Goal: Communication & Community: Answer question/provide support

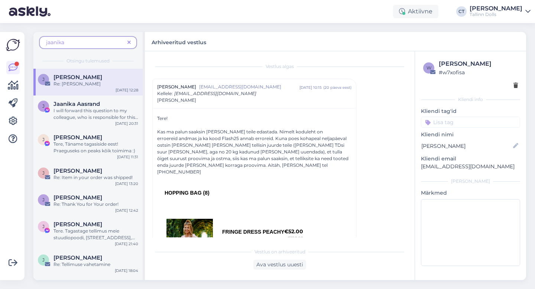
click at [131, 43] on span at bounding box center [128, 43] width 9 height 8
click at [116, 27] on div "jaanika Otsingu tulemused J Jaanika Kaarst Re: Palve Sep 10 12:28 J Jaanika Aas…" at bounding box center [282, 156] width 506 height 266
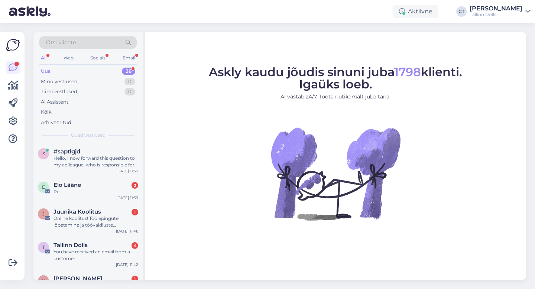
click at [71, 72] on div "Uus 26" at bounding box center [87, 71] width 97 height 10
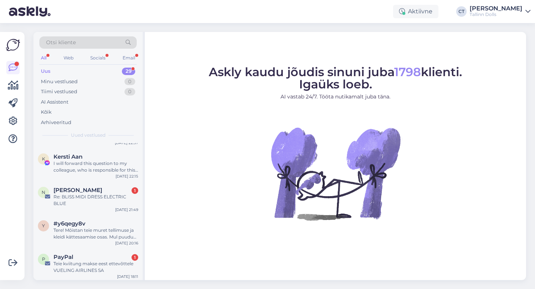
scroll to position [745, 0]
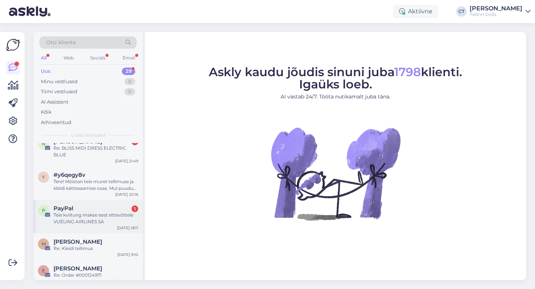
click at [88, 205] on div "PayPal 1" at bounding box center [95, 208] width 85 height 7
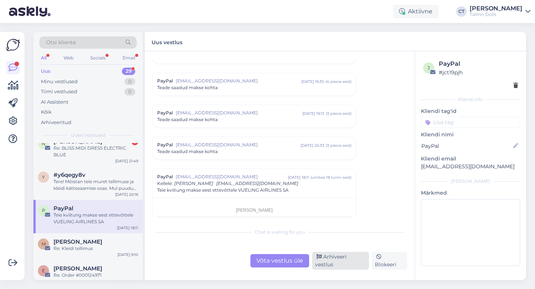
click at [339, 259] on div "Arhiveeri vestlus" at bounding box center [340, 261] width 57 height 18
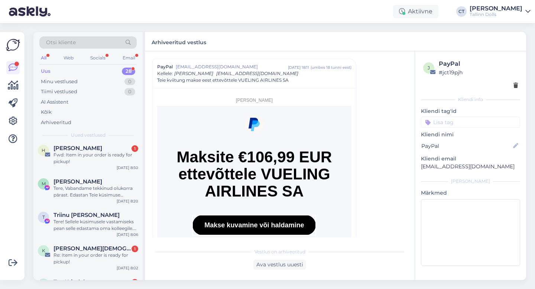
scroll to position [712, 0]
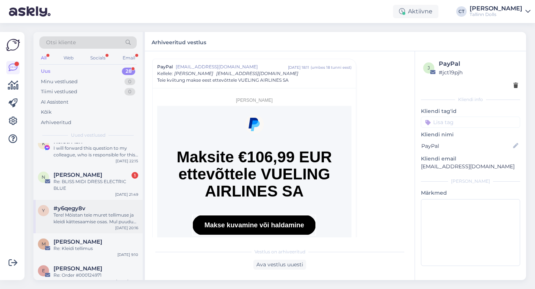
click at [88, 212] on div "Tere! Mõistan teie muret tellimuse ja kleidi kättesaamise osas. Mul puudub ligi…" at bounding box center [95, 218] width 85 height 13
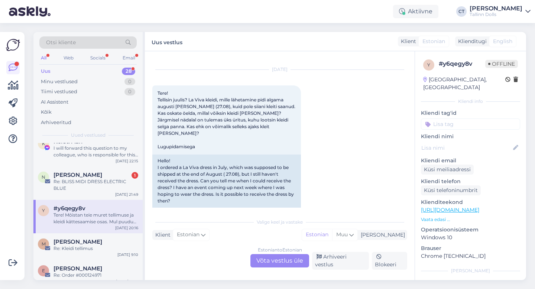
scroll to position [0, 0]
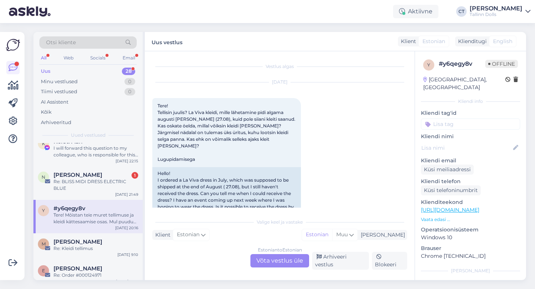
click at [285, 264] on div "Estonian to Estonian Võta vestlus üle" at bounding box center [279, 260] width 59 height 13
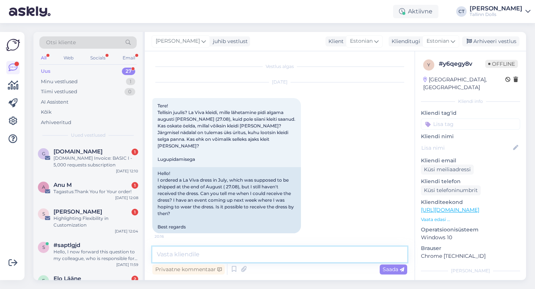
click at [282, 251] on textarea at bounding box center [279, 254] width 255 height 16
click at [220, 256] on textarea at bounding box center [279, 254] width 255 height 16
paste textarea "Tere, Täname Teid tellimuse eest! 🙂 [PERSON_NAME] jõudis meieni väikse viivtuse…"
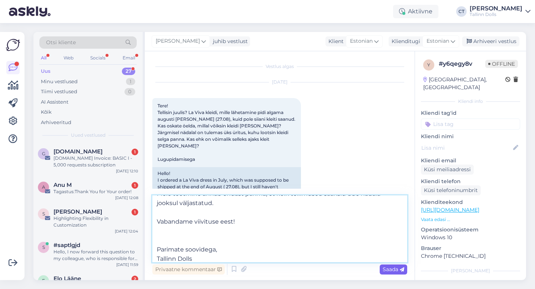
type textarea "Tere, Täname Teid tellimuse eest! 🙂 [PERSON_NAME] jõudis meieni väikse viivtuse…"
click at [404, 268] on div "Saada" at bounding box center [392, 269] width 27 height 10
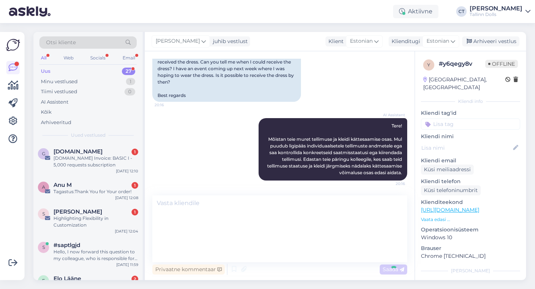
scroll to position [0, 0]
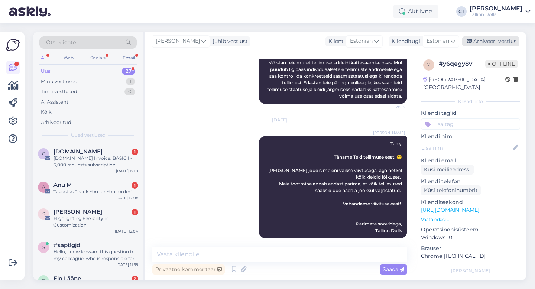
click at [493, 40] on div "Arhiveeri vestlus" at bounding box center [490, 41] width 57 height 10
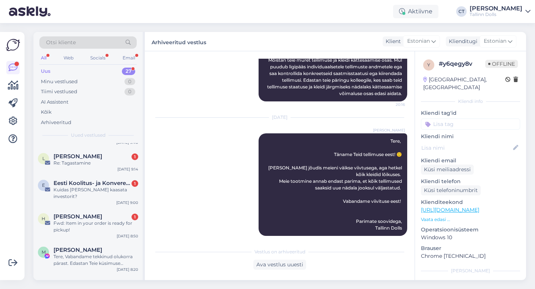
scroll to position [678, 0]
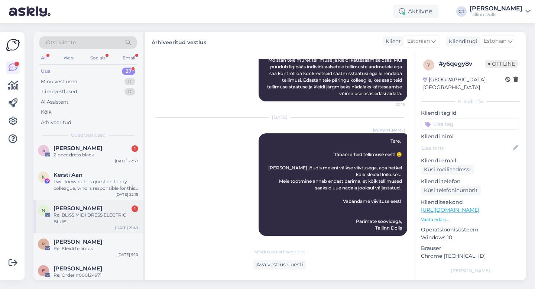
click at [88, 212] on div "Re: BLISS MIDI DRESS ELECTRIC BLUE" at bounding box center [95, 218] width 85 height 13
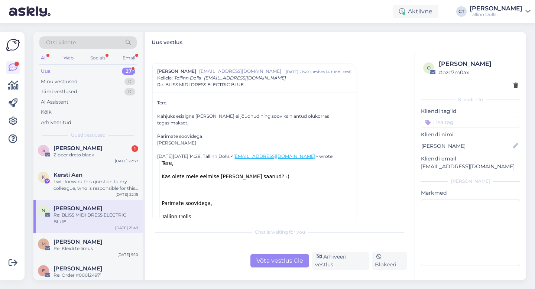
scroll to position [16, 0]
click at [295, 262] on div "Võta vestlus üle" at bounding box center [279, 260] width 59 height 13
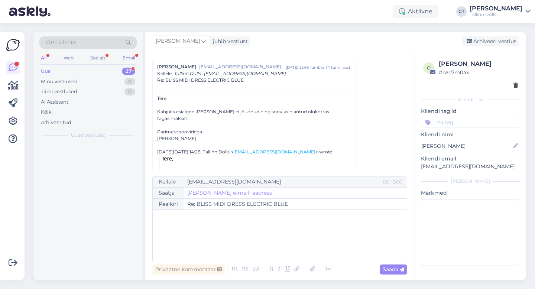
scroll to position [0, 0]
click at [299, 247] on div "﻿" at bounding box center [279, 235] width 246 height 45
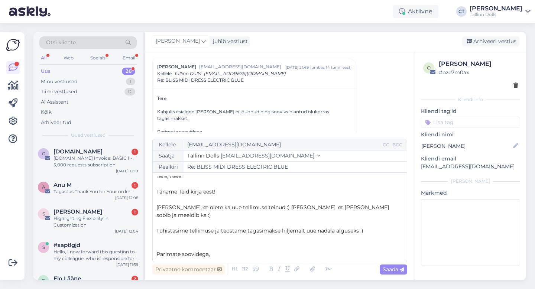
scroll to position [12, 0]
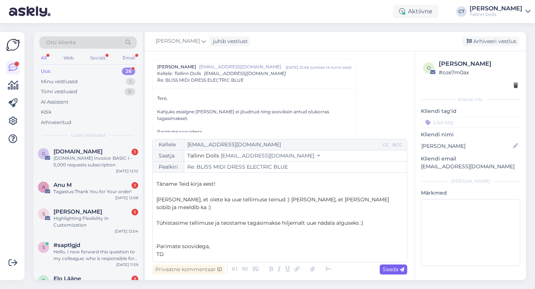
click at [395, 270] on span "Saada" at bounding box center [393, 269] width 22 height 7
type input "Re: BLISS MIDI DRESS ELECTRIC BLUE"
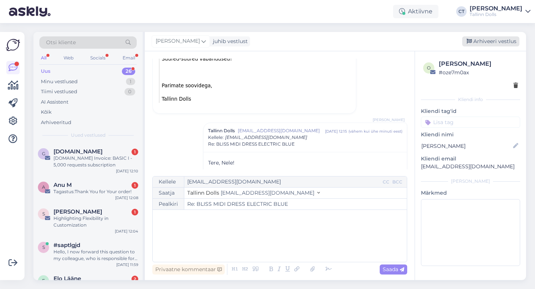
click at [488, 45] on div "Arhiveeri vestlus" at bounding box center [490, 41] width 57 height 10
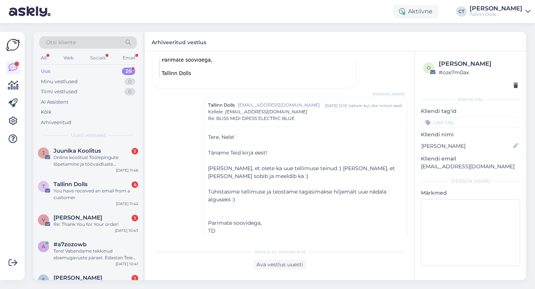
scroll to position [645, 0]
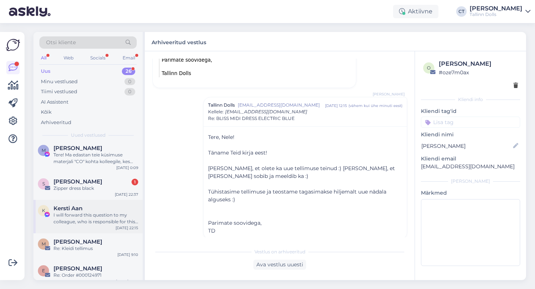
click at [89, 215] on div "I will forward this question to my colleague, who is responsible for this. The …" at bounding box center [95, 218] width 85 height 13
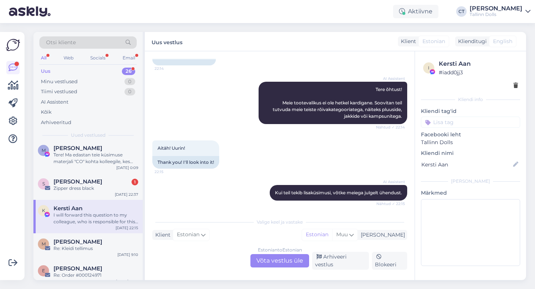
scroll to position [0, 0]
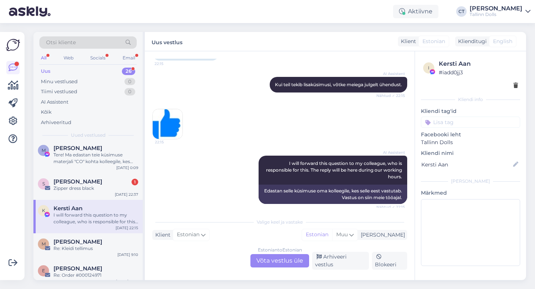
click at [280, 259] on div "Estonian to Estonian Võta vestlus üle" at bounding box center [279, 260] width 59 height 13
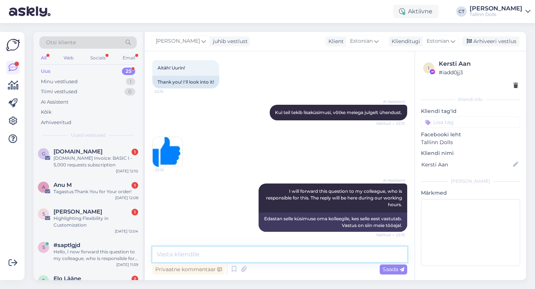
click at [286, 253] on textarea at bounding box center [279, 254] width 255 height 16
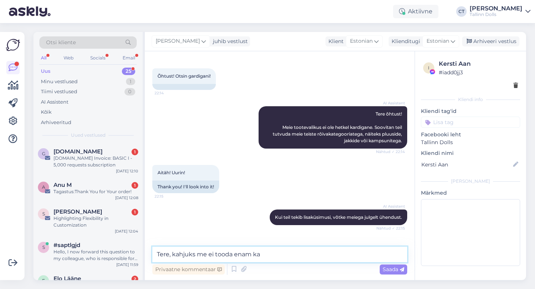
scroll to position [28, 0]
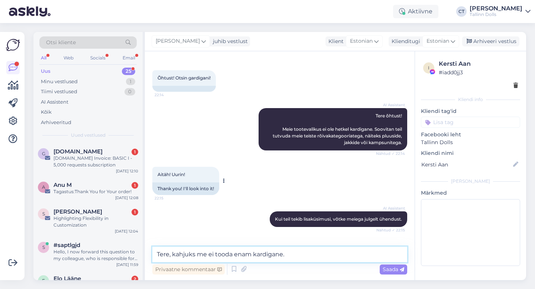
type textarea "Tere, kahjuks me ei tooda enam kardigane."
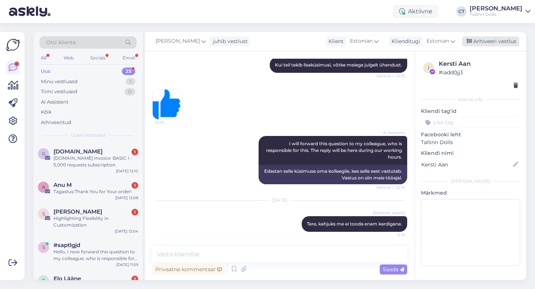
click at [506, 42] on div "Arhiveeri vestlus" at bounding box center [490, 41] width 57 height 10
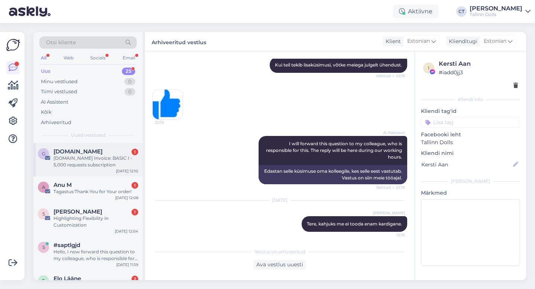
click at [88, 149] on span "[DOMAIN_NAME]" at bounding box center [77, 151] width 49 height 7
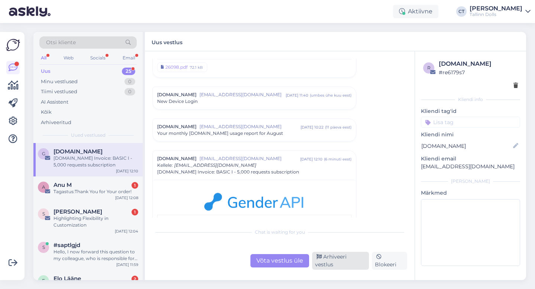
click at [353, 261] on div "Arhiveeri vestlus" at bounding box center [340, 261] width 57 height 18
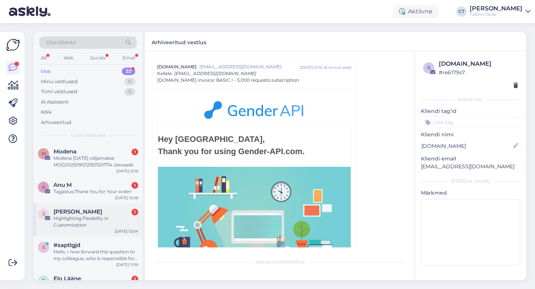
click at [98, 215] on div "Highlighting Flexibility in Customization" at bounding box center [95, 221] width 85 height 13
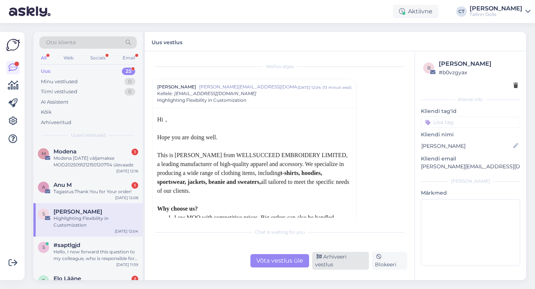
click at [341, 262] on div "Arhiveeri vestlus" at bounding box center [340, 261] width 57 height 18
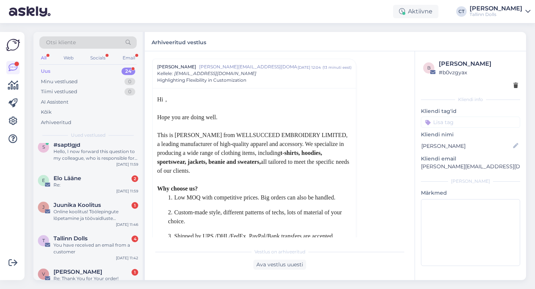
scroll to position [99, 0]
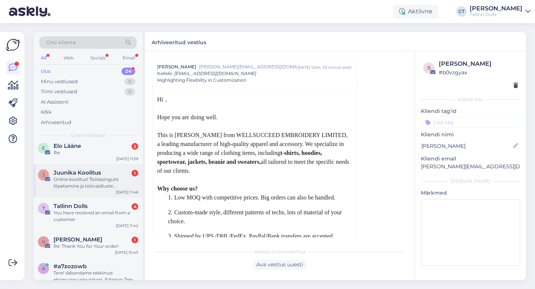
click at [99, 181] on div "Online koolitus! Töölepingute lõpetamine ja töövaidluste ennetamine" at bounding box center [95, 182] width 85 height 13
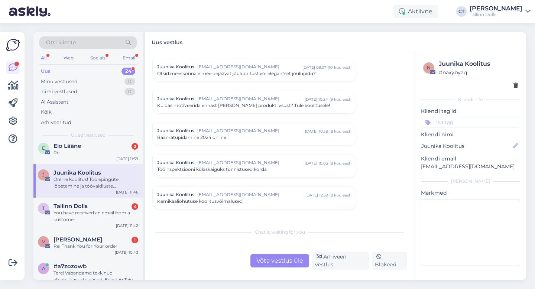
scroll to position [517, 0]
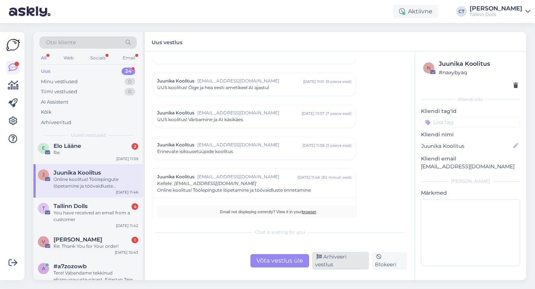
click at [354, 261] on div "Arhiveeri vestlus" at bounding box center [340, 261] width 57 height 18
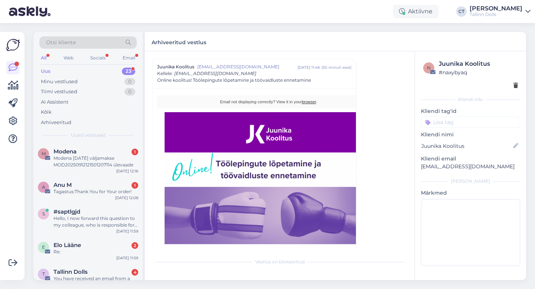
scroll to position [85, 0]
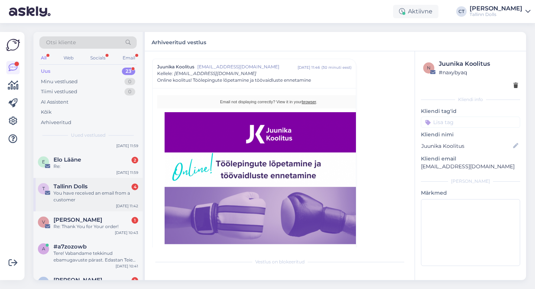
click at [92, 187] on div "Tallinn Dolls 4" at bounding box center [95, 186] width 85 height 7
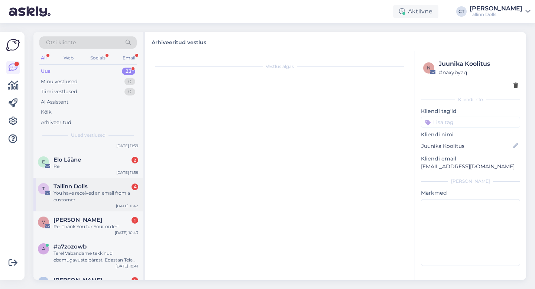
scroll to position [3071, 0]
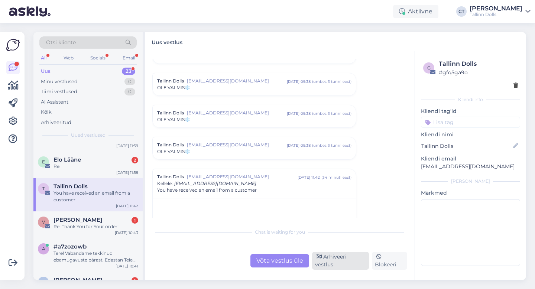
click at [356, 261] on div "Arhiveeri vestlus" at bounding box center [340, 261] width 57 height 18
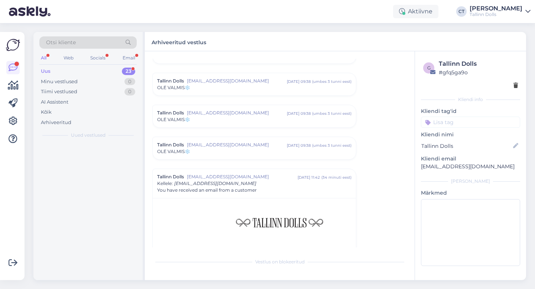
scroll to position [0, 0]
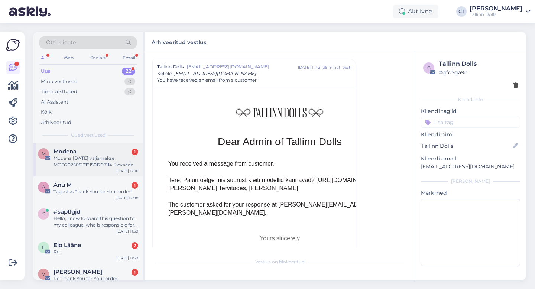
click at [89, 157] on div "Modena [DATE] väljamakse MOD20250912121501207114 ülevaade" at bounding box center [95, 161] width 85 height 13
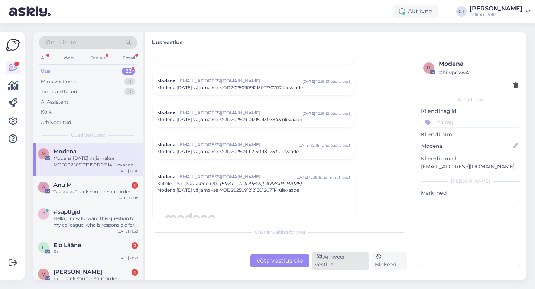
click at [351, 262] on div "Arhiveeri vestlus" at bounding box center [340, 261] width 57 height 18
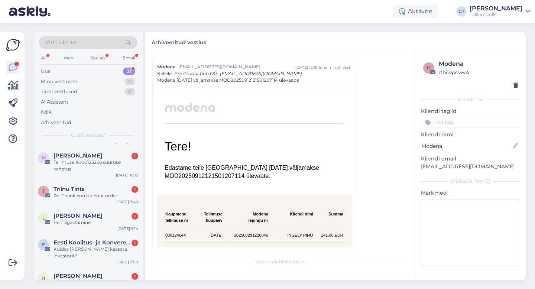
scroll to position [246, 0]
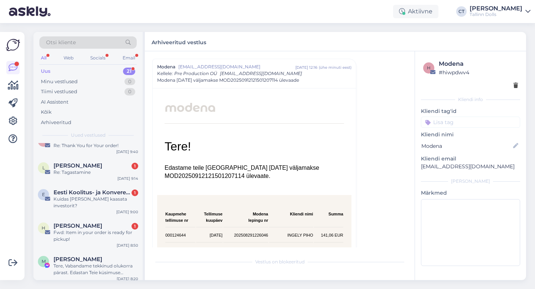
click at [115, 196] on div "Kuidas [PERSON_NAME] kaasata investorit?" at bounding box center [95, 202] width 85 height 13
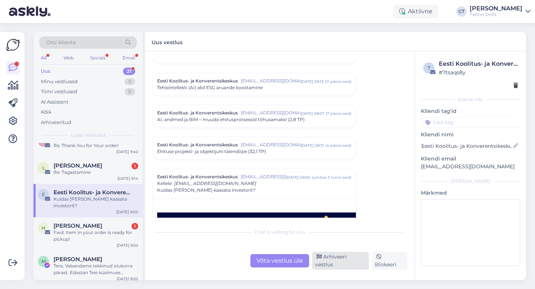
click at [333, 261] on div "Arhiveeri vestlus" at bounding box center [340, 261] width 57 height 18
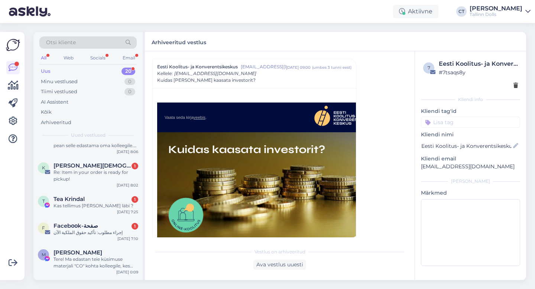
scroll to position [421, 0]
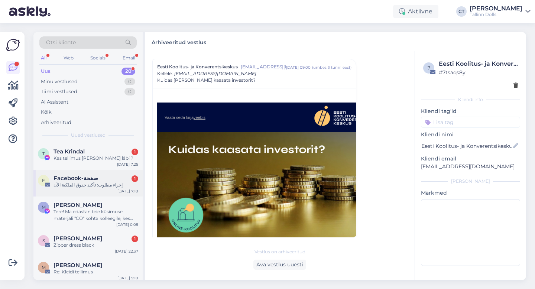
click at [101, 176] on div "Facebօօk-صفحة 1" at bounding box center [95, 178] width 85 height 7
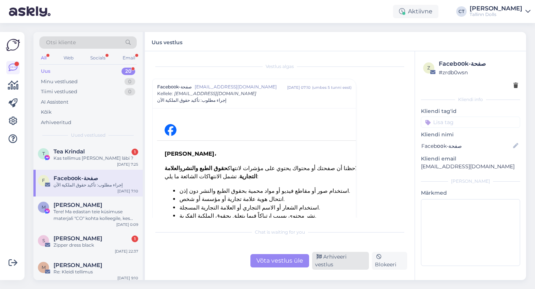
click at [343, 261] on div "Arhiveeri vestlus" at bounding box center [340, 261] width 57 height 18
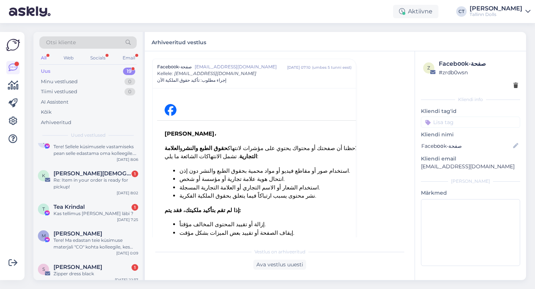
scroll to position [424, 0]
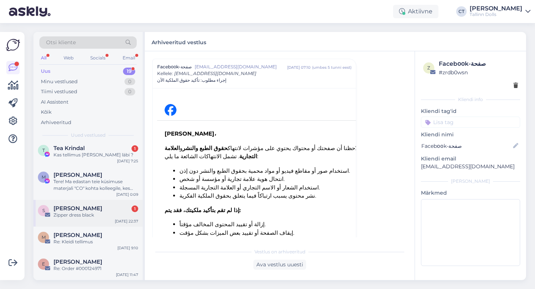
click at [110, 215] on div "Zipper dress black" at bounding box center [95, 215] width 85 height 7
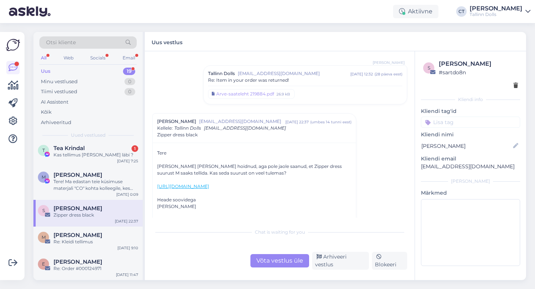
scroll to position [531, 0]
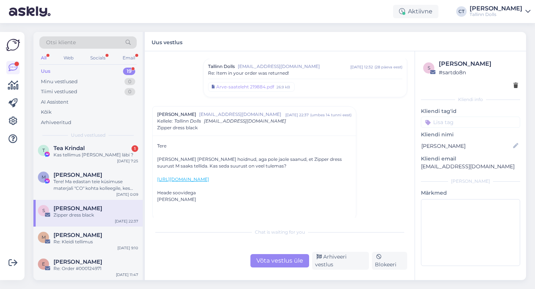
click at [209, 180] on link "[URL][DOMAIN_NAME]" at bounding box center [183, 179] width 52 height 6
click at [291, 263] on div "Võta vestlus üle" at bounding box center [279, 260] width 59 height 13
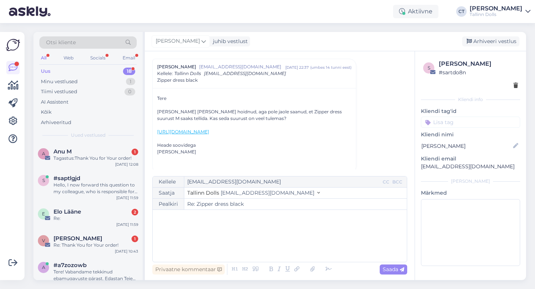
click at [292, 245] on div "﻿" at bounding box center [279, 235] width 246 height 45
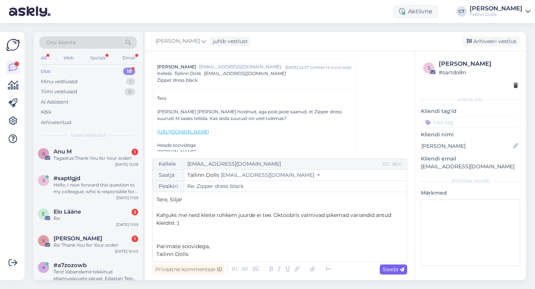
click at [388, 269] on span "Saada" at bounding box center [393, 269] width 22 height 7
type input "Re: Re: Zipper dress black"
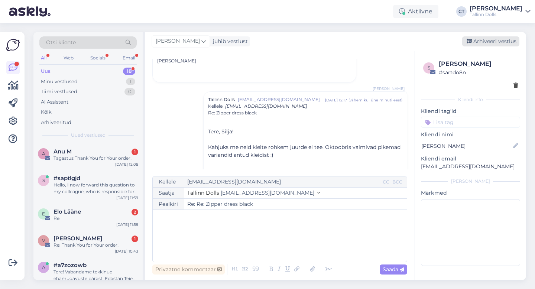
click at [488, 42] on div "Arhiveeri vestlus" at bounding box center [490, 41] width 57 height 10
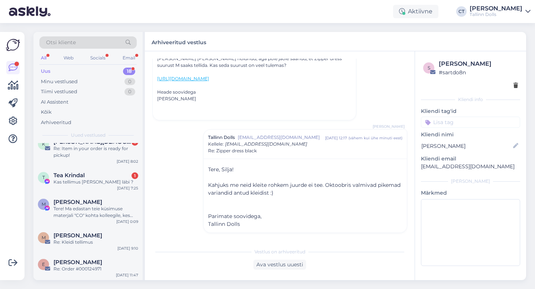
scroll to position [398, 0]
click at [79, 245] on div "M [PERSON_NAME] Re: Kleidi tellimus [DATE] 9:10" at bounding box center [87, 239] width 109 height 27
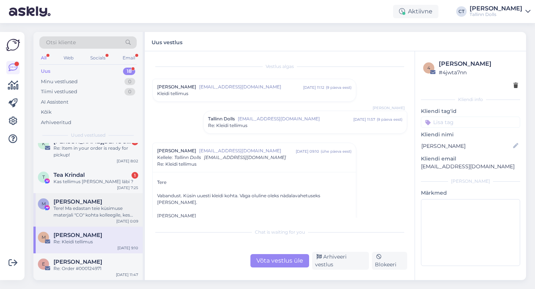
click at [86, 215] on div "Tere! Ma edastan teie küsimuse materjali "CO" kohta kolleegile, kes oskab teile…" at bounding box center [95, 211] width 85 height 13
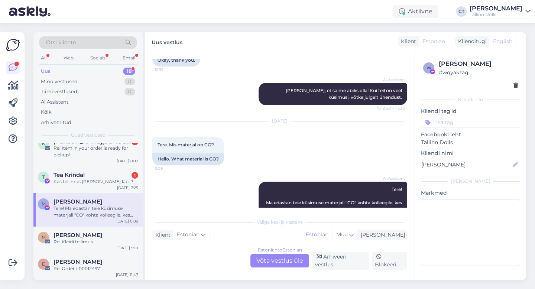
click at [278, 261] on div "Estonian to Estonian Võta vestlus üle" at bounding box center [279, 260] width 59 height 13
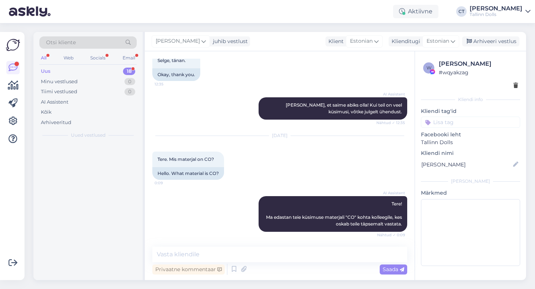
scroll to position [0, 0]
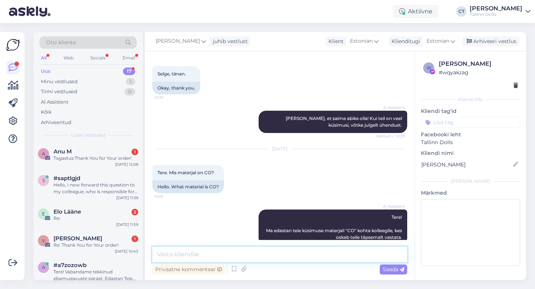
click at [291, 256] on textarea at bounding box center [279, 254] width 255 height 16
type textarea "Tere, CO on cotton ehk puuvill."
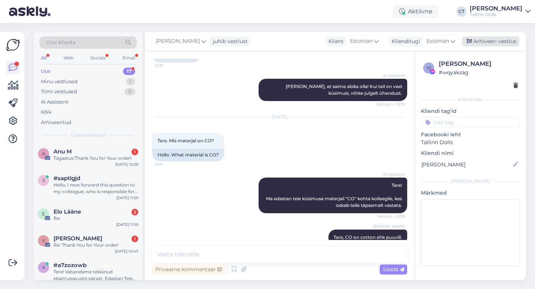
click at [493, 42] on div "Arhiveeri vestlus" at bounding box center [490, 41] width 57 height 10
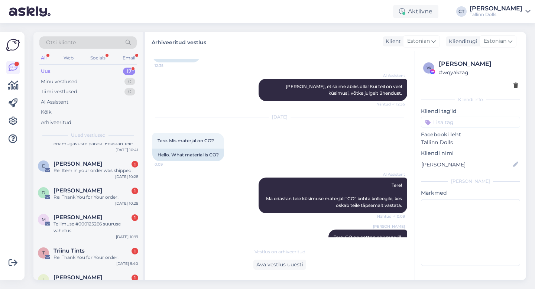
scroll to position [364, 0]
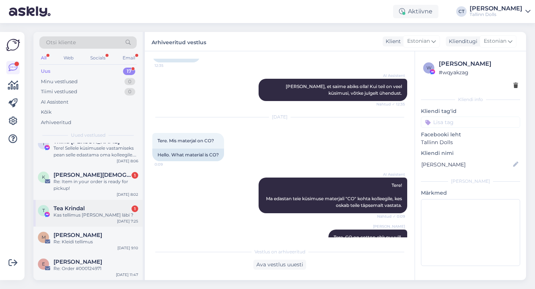
click at [113, 224] on div "T Tea Krindal 1 Kas tellimus [PERSON_NAME] läbi ? [DATE] 7:25" at bounding box center [87, 213] width 109 height 27
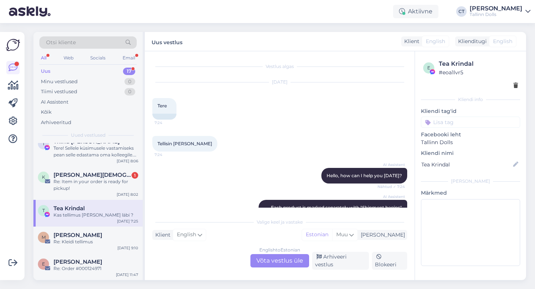
scroll to position [10, 0]
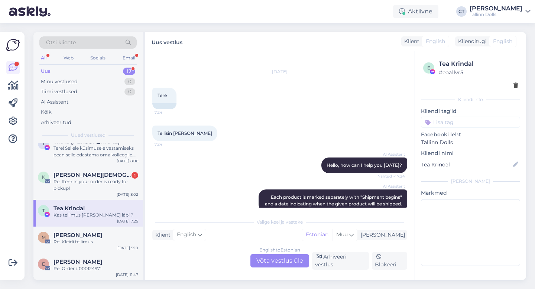
click at [265, 260] on div "English to Estonian Võta vestlus üle" at bounding box center [279, 260] width 59 height 13
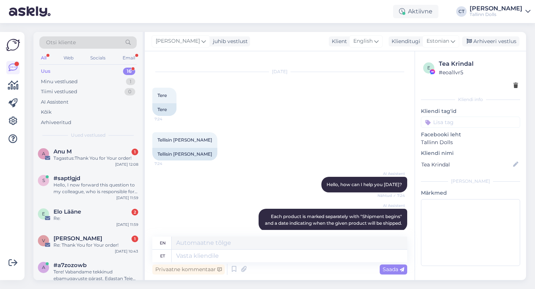
click at [265, 260] on textarea at bounding box center [288, 255] width 235 height 13
click at [494, 43] on div "Arhiveeri vestlus" at bounding box center [490, 41] width 57 height 10
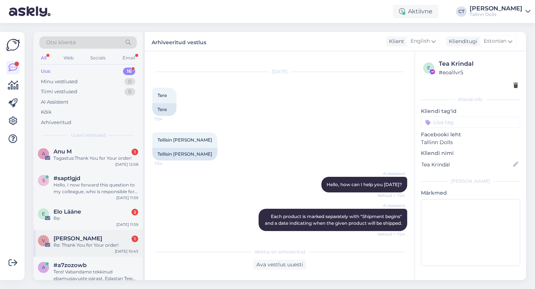
scroll to position [337, 0]
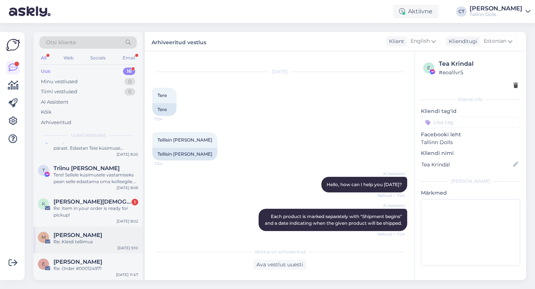
click at [105, 239] on div "Re: Kleidi tellimus" at bounding box center [95, 241] width 85 height 7
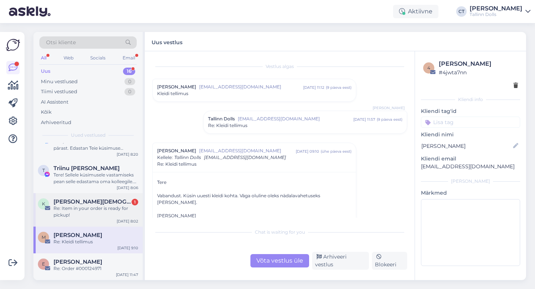
click at [105, 215] on div "Re: Item in your order is ready for pickup!" at bounding box center [95, 211] width 85 height 13
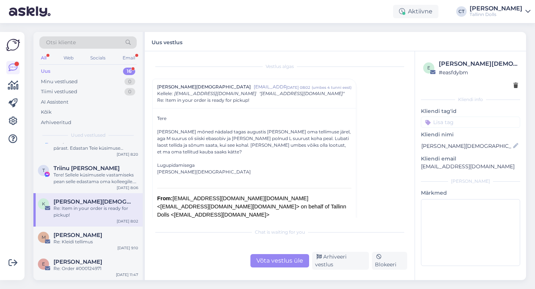
scroll to position [9, 0]
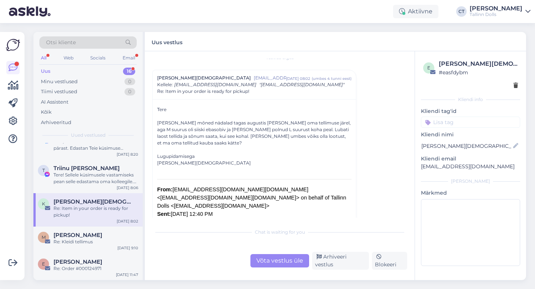
click at [275, 259] on div "Võta vestlus üle" at bounding box center [279, 260] width 59 height 13
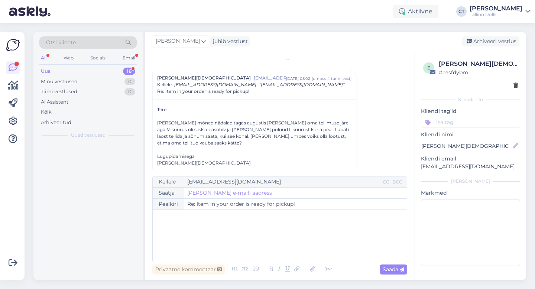
scroll to position [0, 0]
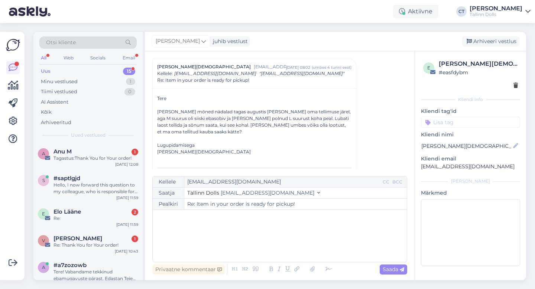
click at [276, 252] on div "﻿" at bounding box center [279, 235] width 246 height 45
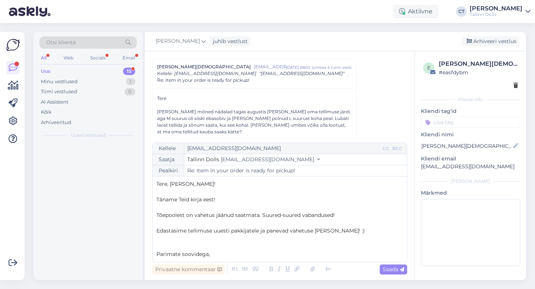
scroll to position [4, 0]
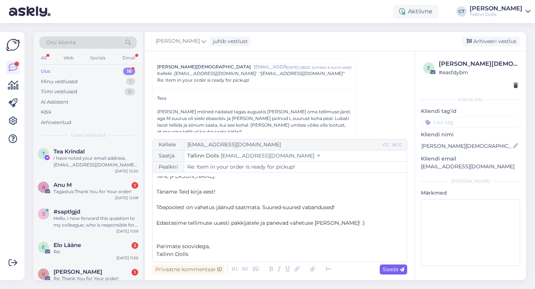
click at [401, 267] on icon at bounding box center [401, 269] width 4 height 4
type input "Re: Re: Item in your order is ready for pickup!"
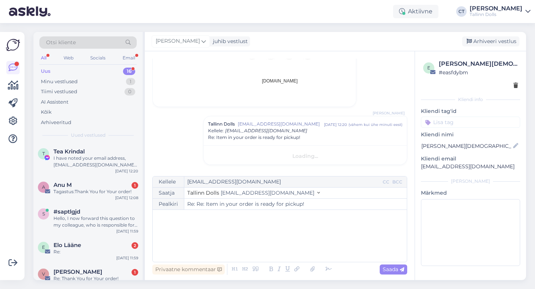
scroll to position [0, 0]
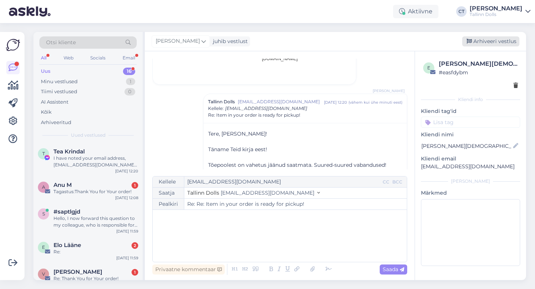
click at [500, 42] on div "Arhiveeri vestlus" at bounding box center [490, 41] width 57 height 10
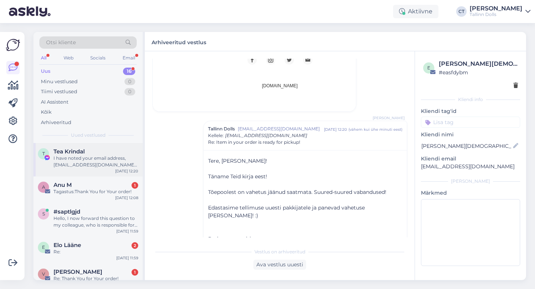
click at [97, 171] on div "T Tea Krindal I have noted your email address, [EMAIL_ADDRESS][DOMAIN_NAME]. Th…" at bounding box center [87, 159] width 109 height 33
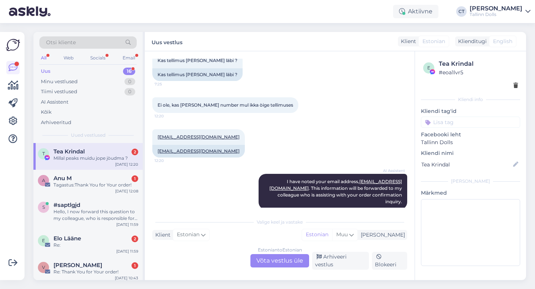
scroll to position [383, 0]
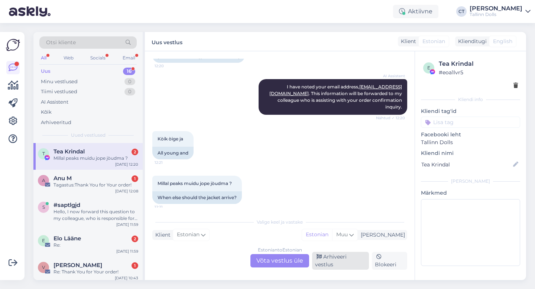
click at [344, 264] on div "Arhiveeri vestlus" at bounding box center [340, 261] width 57 height 18
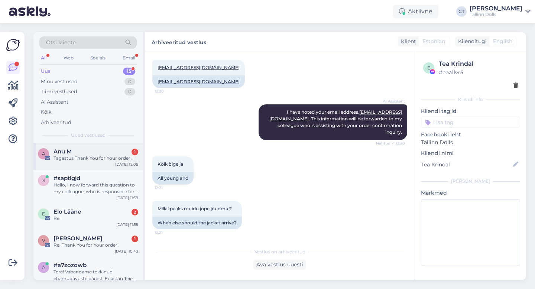
click at [98, 157] on div "Tagastus:Thank You for Your order!" at bounding box center [95, 158] width 85 height 7
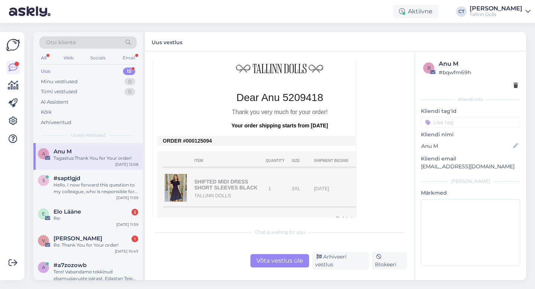
scroll to position [189, 0]
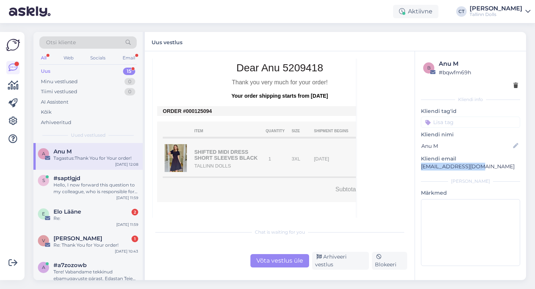
drag, startPoint x: 483, startPoint y: 164, endPoint x: 418, endPoint y: 168, distance: 65.0
click at [418, 168] on div "b Anu M # bqwfm69h Kliendi info Kliendi tag'id Kliendi nimi [PERSON_NAME] email…" at bounding box center [470, 164] width 111 height 226
copy p "[EMAIL_ADDRESS][DOMAIN_NAME]"
click at [271, 260] on div "Võta vestlus üle" at bounding box center [279, 260] width 59 height 13
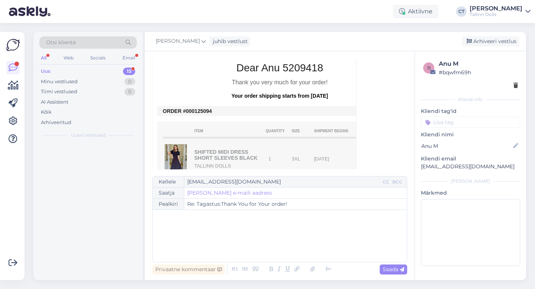
scroll to position [20, 0]
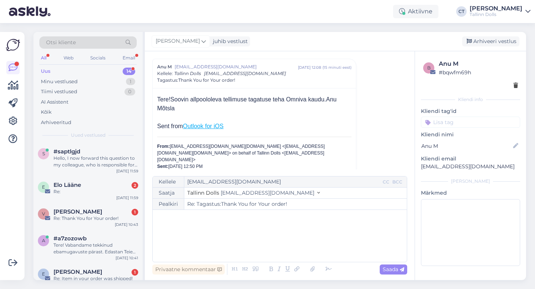
click at [284, 239] on div "﻿" at bounding box center [279, 235] width 246 height 45
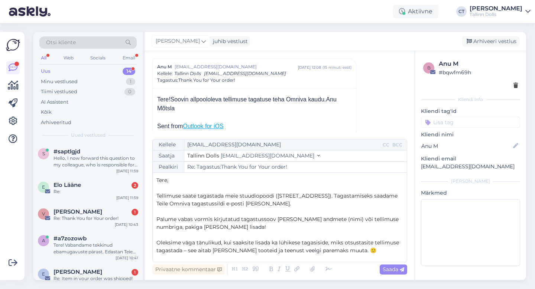
scroll to position [66, 0]
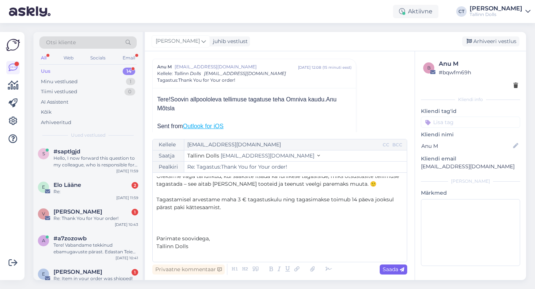
click at [392, 271] on span "Saada" at bounding box center [393, 269] width 22 height 7
type input "Re: Re: Tagastus:Thank You for Your order!"
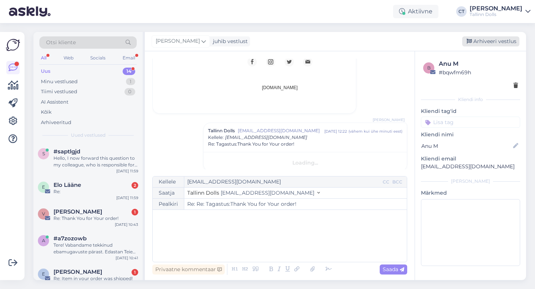
scroll to position [0, 0]
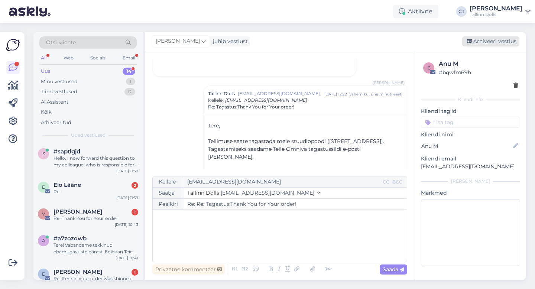
click at [488, 42] on div "Arhiveeri vestlus" at bounding box center [490, 41] width 57 height 10
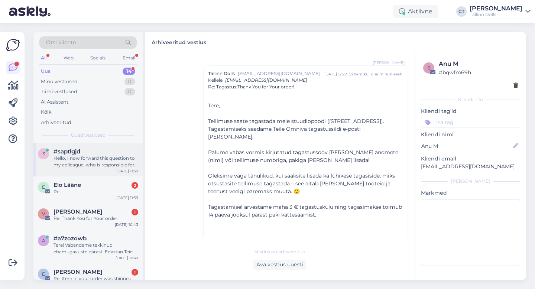
click at [89, 158] on div "Hello, I now forward this question to my colleague, who is responsible for this…" at bounding box center [95, 161] width 85 height 13
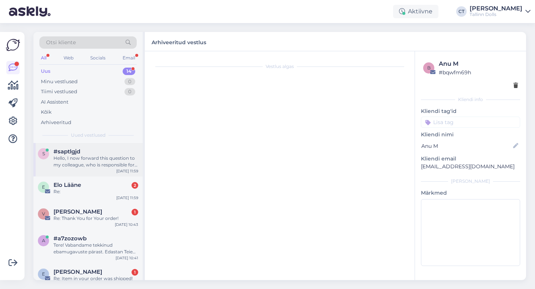
scroll to position [0, 0]
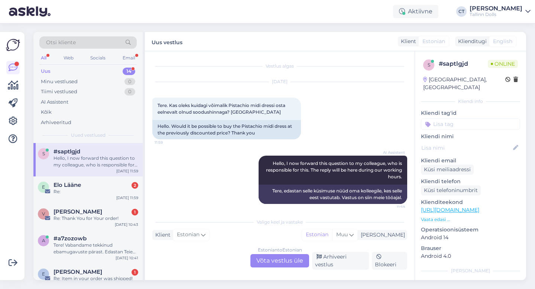
click at [273, 260] on div "Estonian to Estonian Võta vestlus üle" at bounding box center [279, 260] width 59 height 13
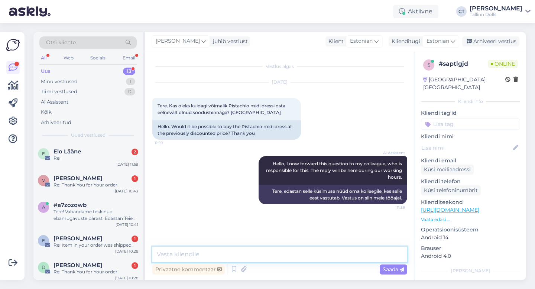
click at [277, 256] on textarea at bounding box center [279, 254] width 255 height 16
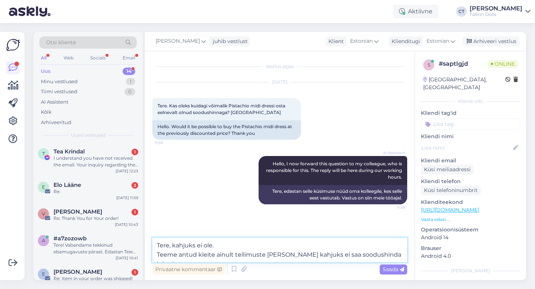
type textarea "Tere, kahjuks ei ole. Teeme antud kleite ainult tellimuste [PERSON_NAME] kahjuk…"
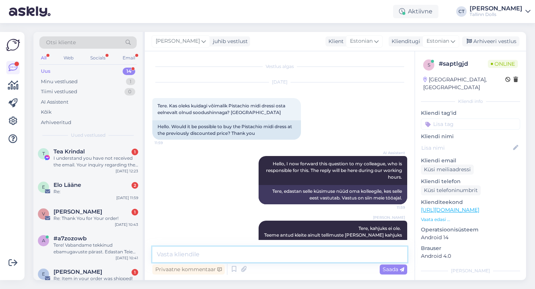
scroll to position [18, 0]
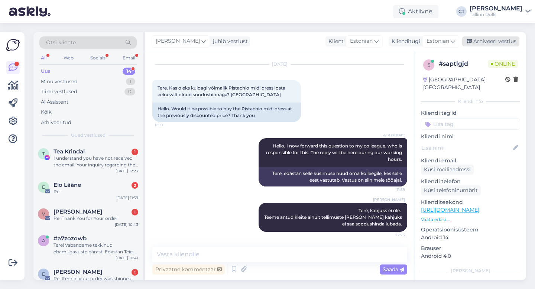
click at [492, 40] on div "Arhiveeri vestlus" at bounding box center [490, 41] width 57 height 10
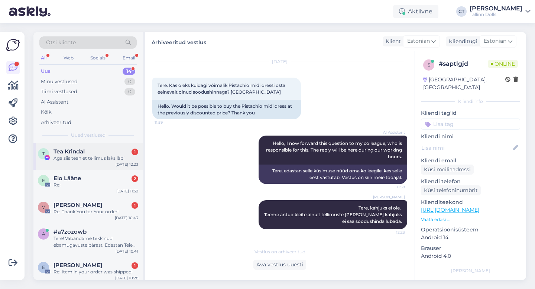
click at [81, 158] on div "Aga siis tean et tellimus làks làbi" at bounding box center [95, 158] width 85 height 7
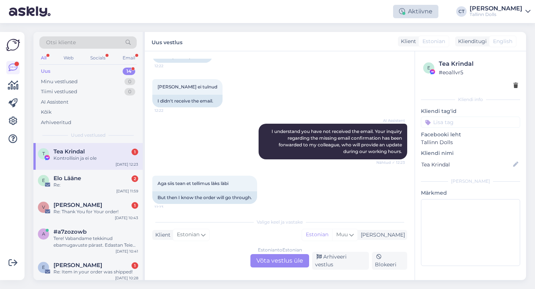
scroll to position [613, 0]
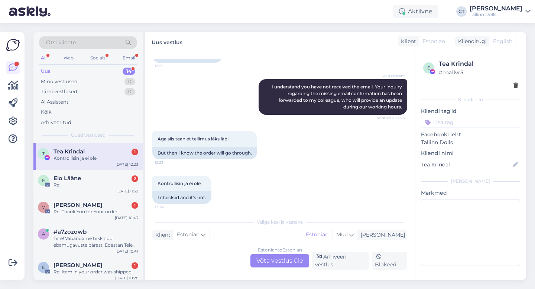
click at [62, 68] on div "Uus 14" at bounding box center [87, 71] width 97 height 10
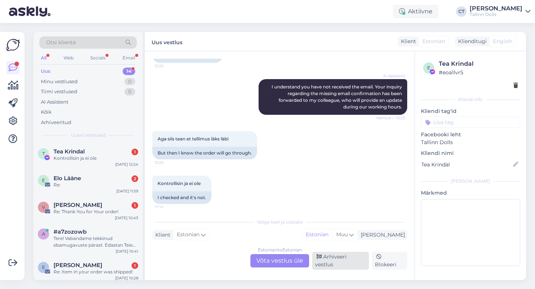
click at [327, 265] on div "Arhiveeri vestlus" at bounding box center [340, 261] width 57 height 18
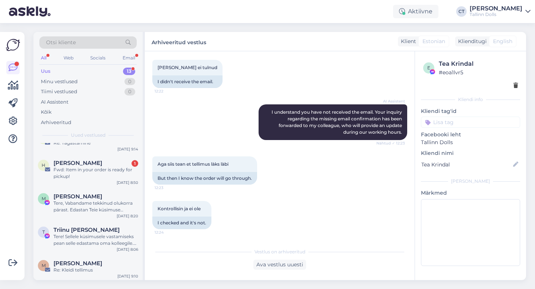
scroll to position [222, 0]
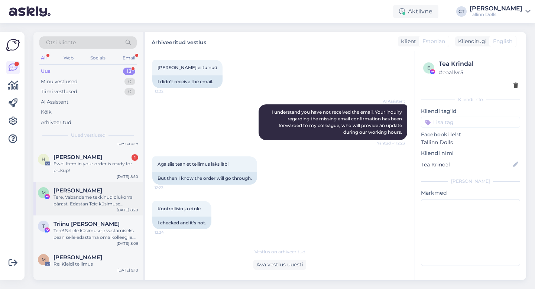
click at [77, 195] on div "Tere, Vabandame tekkinud olukorra pärast. Edastan Teie küsimuse kolleegile, kes…" at bounding box center [95, 200] width 85 height 13
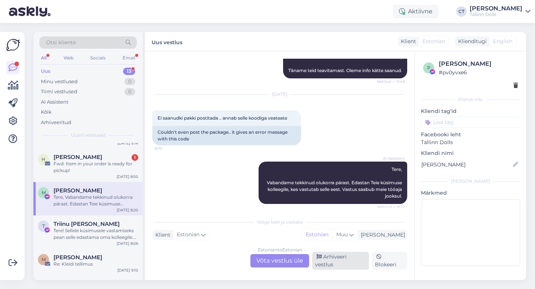
click at [336, 267] on div "Arhiveeri vestlus" at bounding box center [340, 261] width 57 height 18
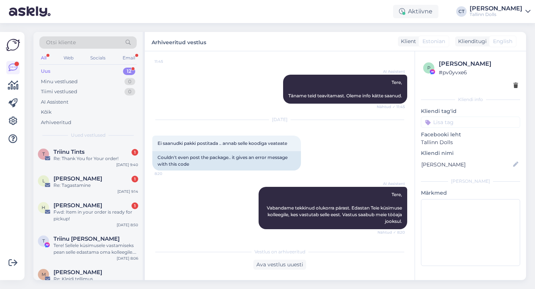
scroll to position [210, 0]
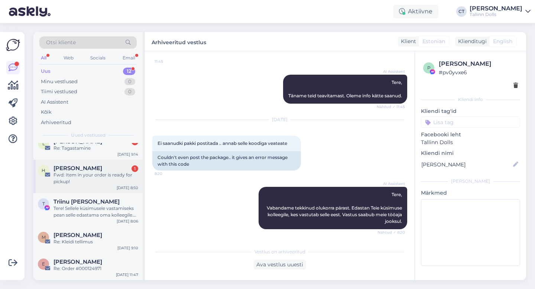
click at [95, 175] on div "Fwd: Item in your order is ready for pickup!" at bounding box center [95, 177] width 85 height 13
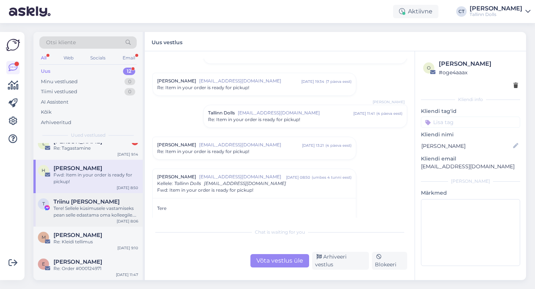
click at [95, 207] on div "Tere! Sellele küsimusele vastamiseks pean selle edastama oma kolleegile. Vastus…" at bounding box center [95, 211] width 85 height 13
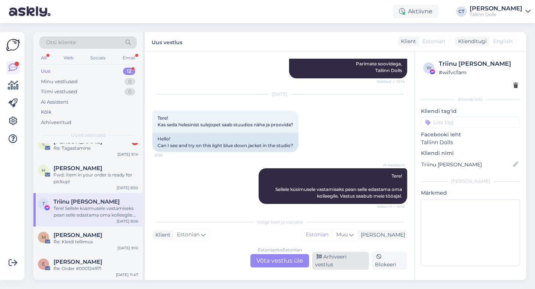
click at [336, 261] on div "Arhiveeri vestlus" at bounding box center [340, 261] width 57 height 18
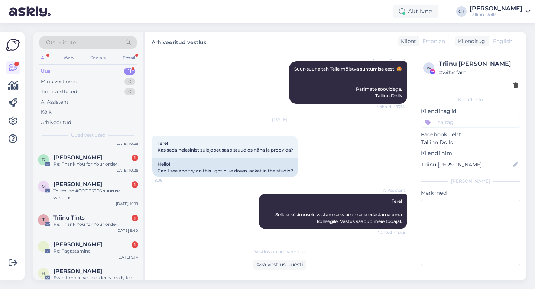
scroll to position [177, 0]
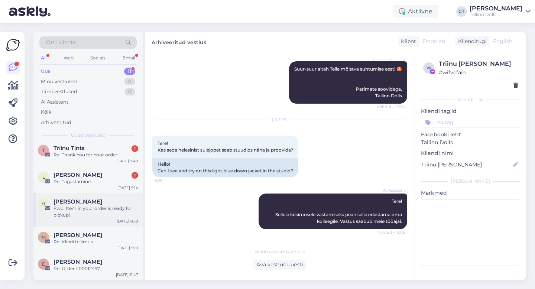
click at [82, 205] on div "Fwd: Item in your order is ready for pickup!" at bounding box center [95, 211] width 85 height 13
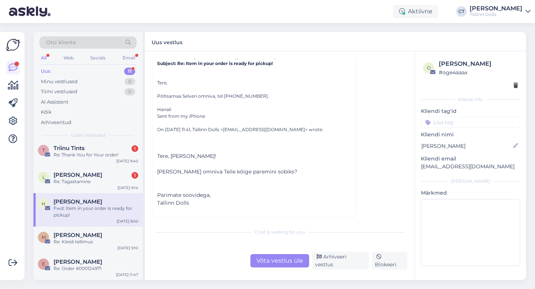
scroll to position [275, 0]
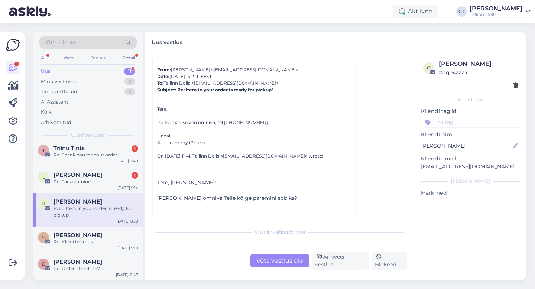
click at [276, 267] on div "Võta vestlus üle" at bounding box center [279, 260] width 59 height 13
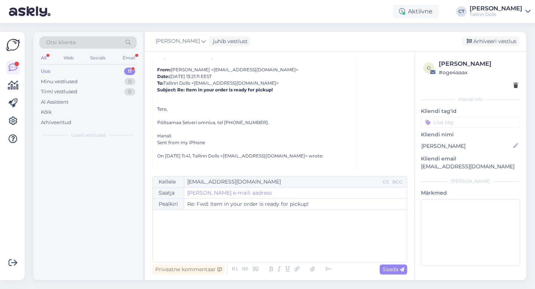
scroll to position [0, 0]
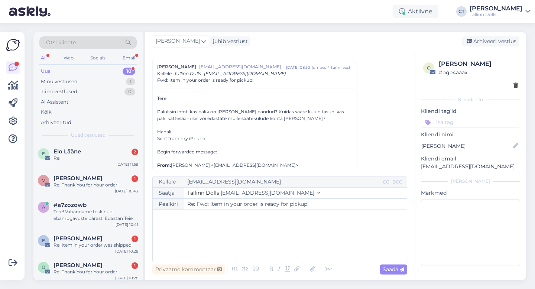
click at [280, 250] on div "﻿" at bounding box center [279, 235] width 246 height 45
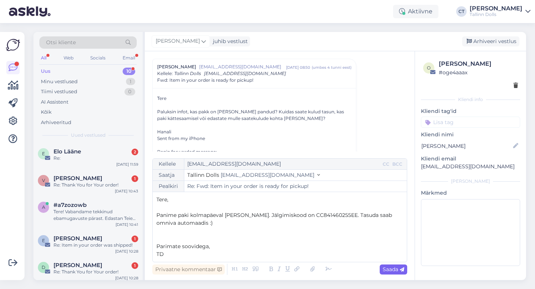
click at [396, 268] on span "Saada" at bounding box center [393, 269] width 22 height 7
type input "Re: Fwd: Item in your order is ready for pickup!"
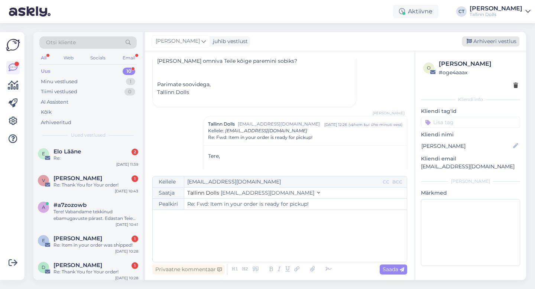
click at [495, 40] on div "Arhiveeri vestlus" at bounding box center [490, 41] width 57 height 10
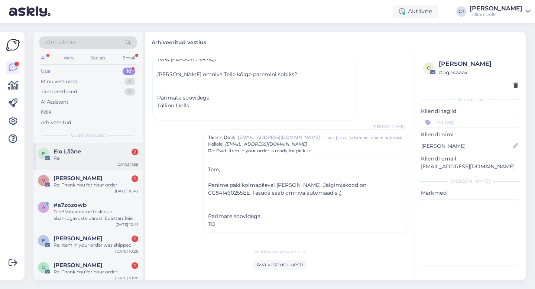
click at [97, 150] on div "Elo Lääne 2" at bounding box center [95, 151] width 85 height 7
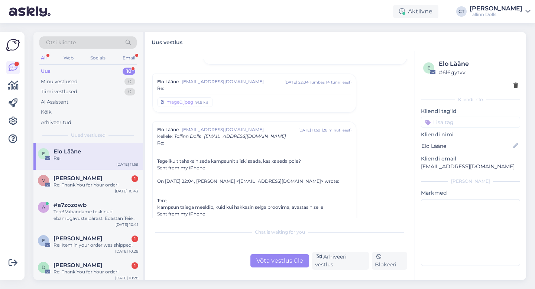
scroll to position [355, 0]
click at [264, 84] on span "[EMAIL_ADDRESS][DOMAIN_NAME]" at bounding box center [233, 83] width 103 height 7
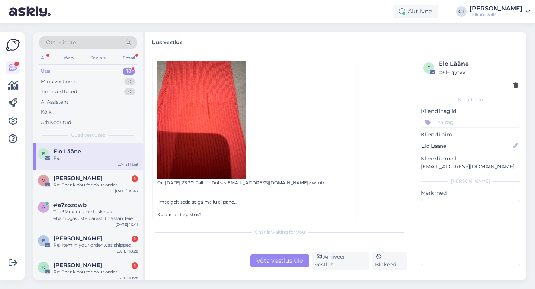
scroll to position [446, 0]
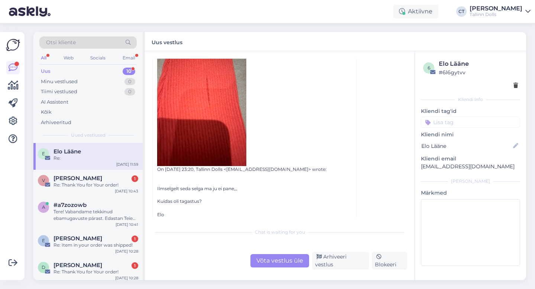
click at [204, 110] on img at bounding box center [201, 106] width 89 height 119
click at [86, 184] on div "Re: Thank You for Your order!" at bounding box center [95, 185] width 85 height 7
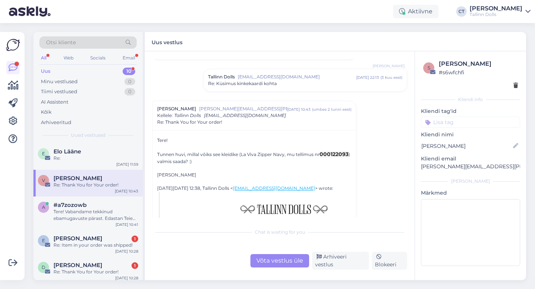
scroll to position [186, 0]
click at [271, 260] on div "Võta vestlus üle" at bounding box center [279, 260] width 59 height 13
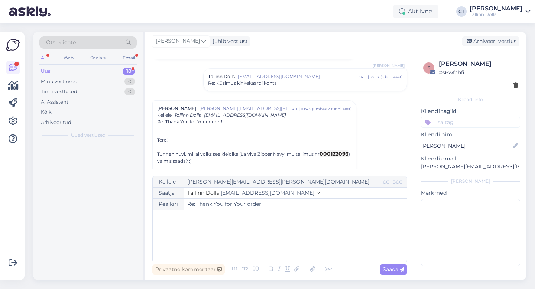
scroll to position [228, 0]
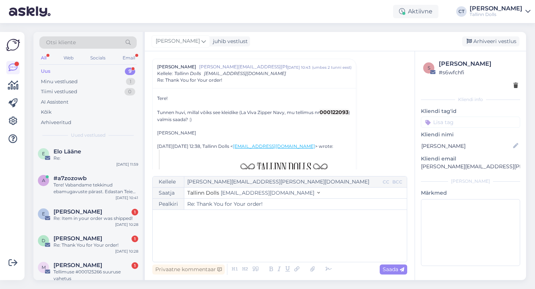
click at [268, 237] on div "﻿" at bounding box center [279, 235] width 246 height 45
click at [205, 240] on div "﻿" at bounding box center [279, 235] width 246 height 45
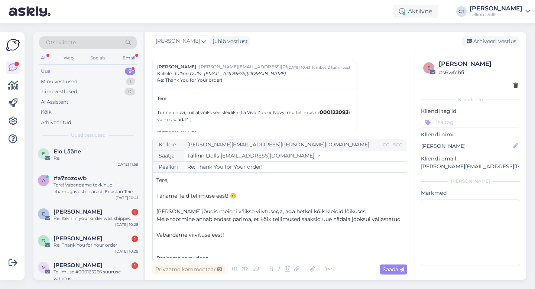
scroll to position [12, 0]
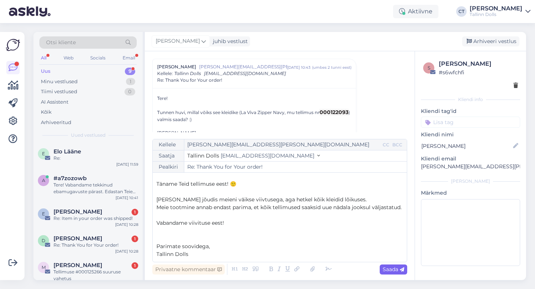
click at [394, 269] on span "Saada" at bounding box center [393, 269] width 22 height 7
type input "Re: Thank You for Your order!"
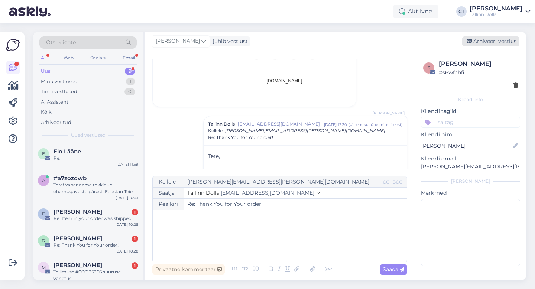
click at [497, 44] on div "Arhiveeri vestlus" at bounding box center [490, 41] width 57 height 10
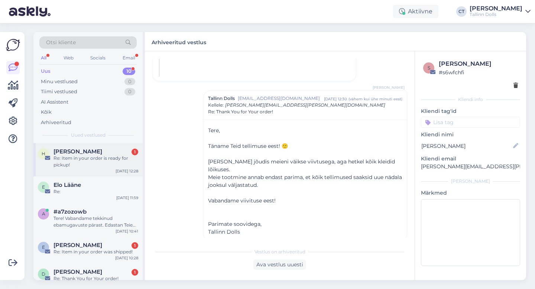
click at [103, 167] on div "Re: Item in your order is ready for pickup!" at bounding box center [95, 161] width 85 height 13
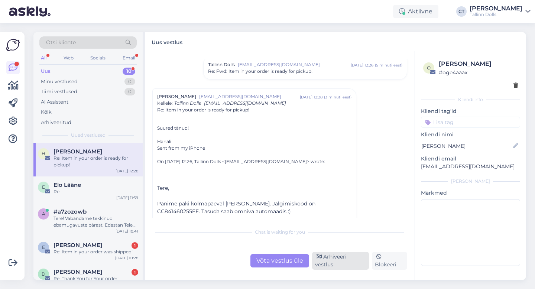
click at [341, 263] on div "Arhiveeri vestlus" at bounding box center [340, 261] width 57 height 18
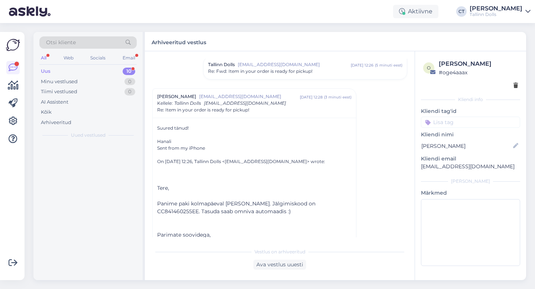
scroll to position [238, 0]
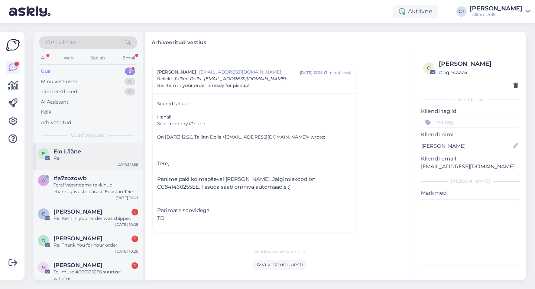
click at [83, 150] on div "Elo Lääne" at bounding box center [95, 151] width 85 height 7
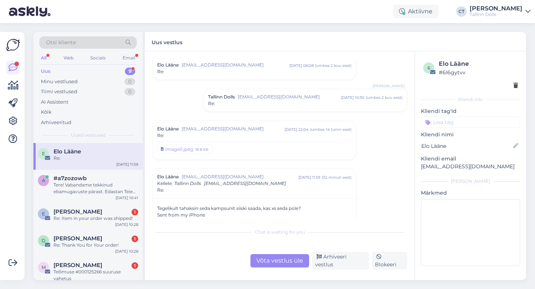
scroll to position [358, 0]
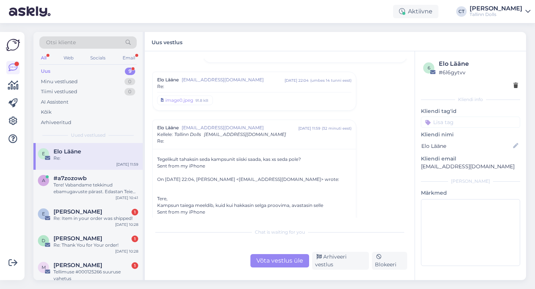
click at [229, 82] on span "[EMAIL_ADDRESS][DOMAIN_NAME]" at bounding box center [233, 79] width 103 height 7
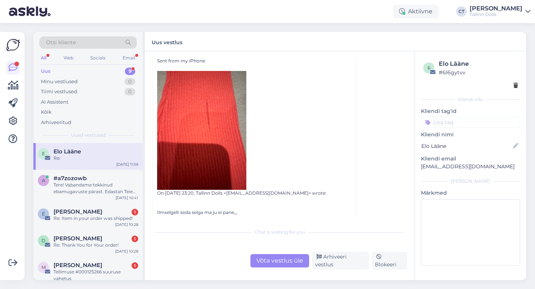
click at [283, 262] on div "Võta vestlus üle" at bounding box center [279, 260] width 59 height 13
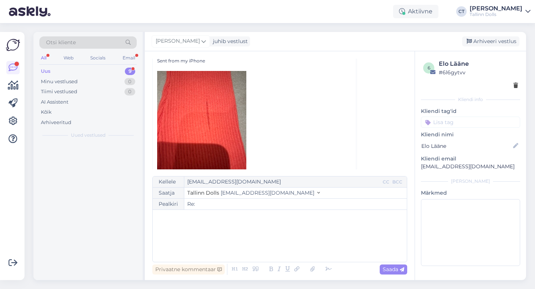
scroll to position [1002, 0]
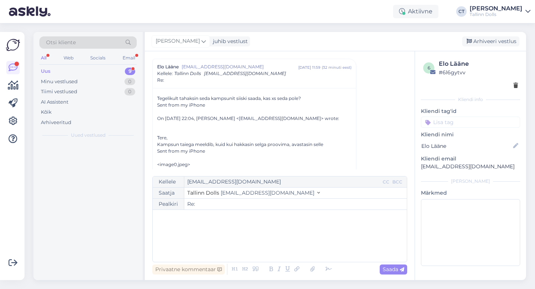
click at [290, 229] on div "﻿" at bounding box center [279, 235] width 246 height 45
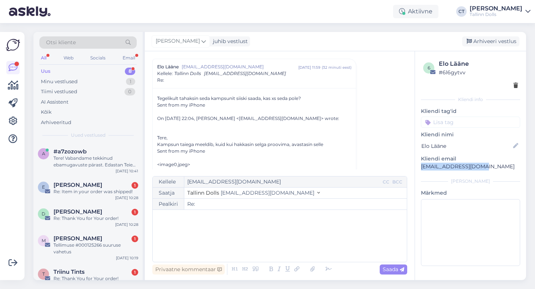
drag, startPoint x: 486, startPoint y: 166, endPoint x: 416, endPoint y: 167, distance: 69.8
click at [416, 167] on div "6 Elo Lääne # 6l6gytvv Kliendi info Kliendi tag'id Kliendi nimi Elo Lääne Klien…" at bounding box center [470, 164] width 111 height 226
copy p "[EMAIL_ADDRESS][DOMAIN_NAME]"
click at [244, 245] on div "﻿" at bounding box center [279, 235] width 246 height 45
paste div
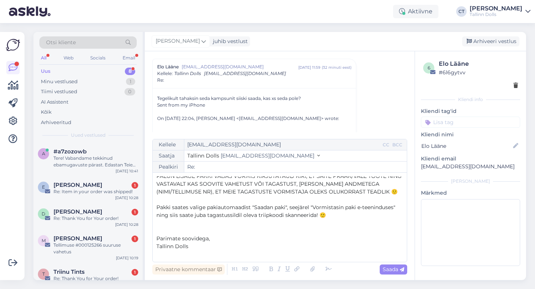
scroll to position [0, 0]
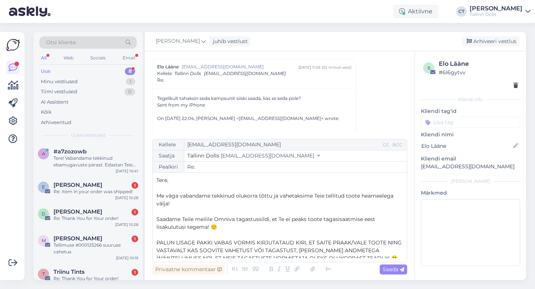
click at [179, 176] on p "Tere," at bounding box center [279, 180] width 246 height 8
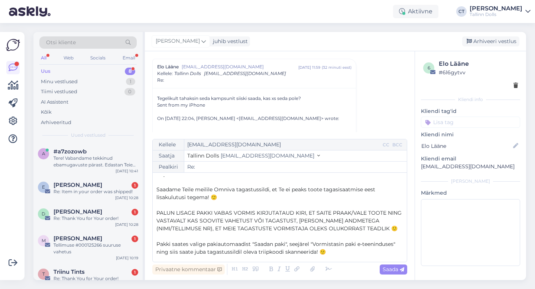
scroll to position [30, 0]
click at [363, 212] on span "PALUN LISAGE PAKKI VABAS VORMIS KIRJUTATAUD KIRI, ET SAITE PRAAK/VALE TOOTE NIN…" at bounding box center [279, 220] width 246 height 22
click at [393, 271] on span "Saada" at bounding box center [393, 269] width 22 height 7
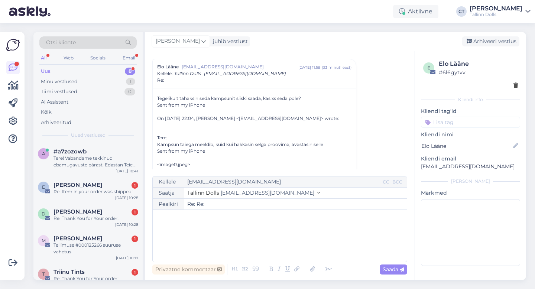
type input "Re:"
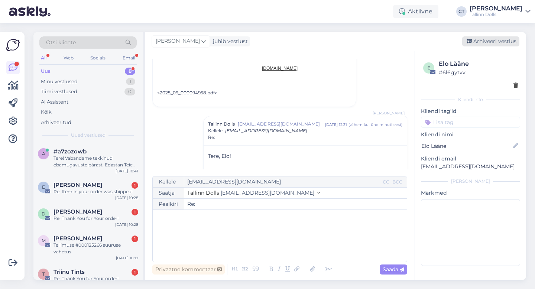
click at [500, 39] on div "Arhiveeri vestlus" at bounding box center [490, 41] width 57 height 10
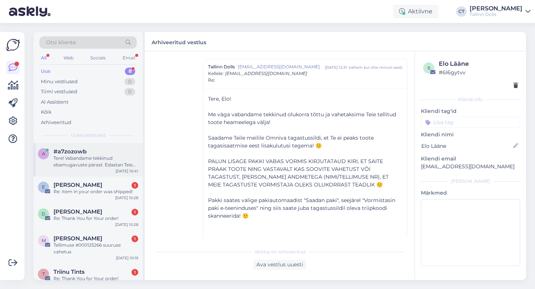
click at [89, 162] on div "Tere! Vabandame tekkinud ebamugavuste pärast. Edastan Teie päringu kolleegile, …" at bounding box center [95, 161] width 85 height 13
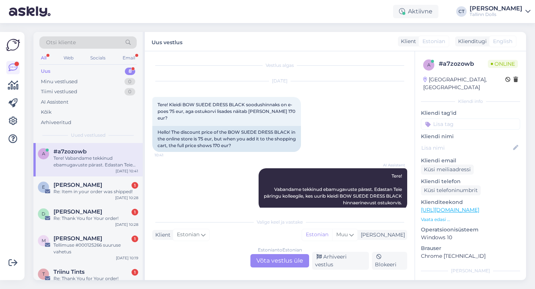
click at [270, 264] on div "Estonian to Estonian Võta vestlus üle" at bounding box center [279, 260] width 59 height 13
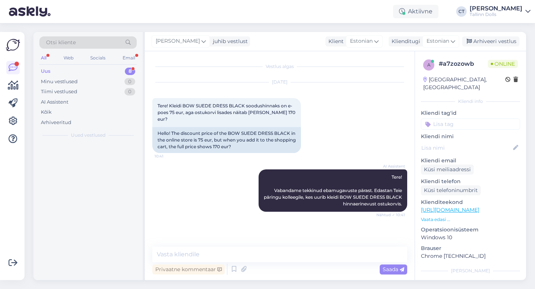
scroll to position [0, 0]
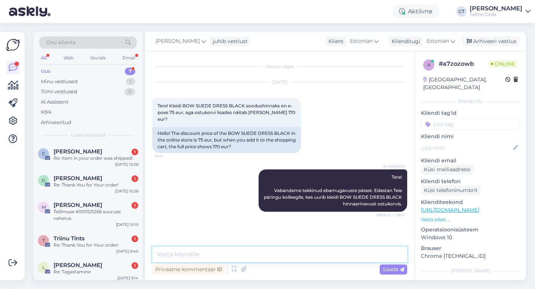
click at [275, 255] on textarea at bounding box center [279, 254] width 255 height 16
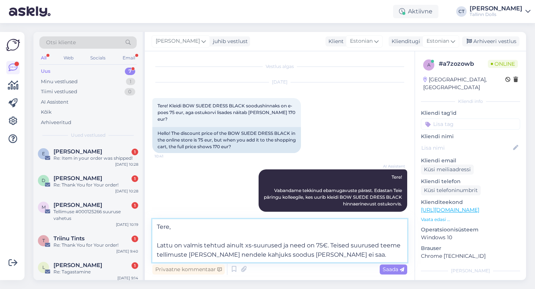
type textarea "Tere, Lattu on valmis tehtud ainult xs-suurused ja need on 75€. Teised suurused…"
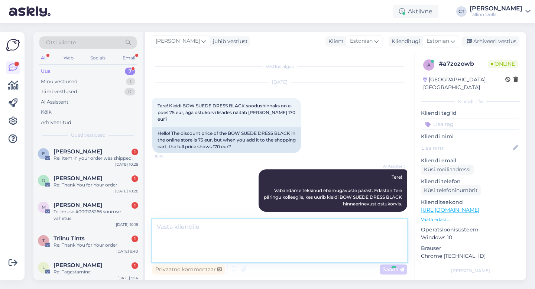
scroll to position [32, 0]
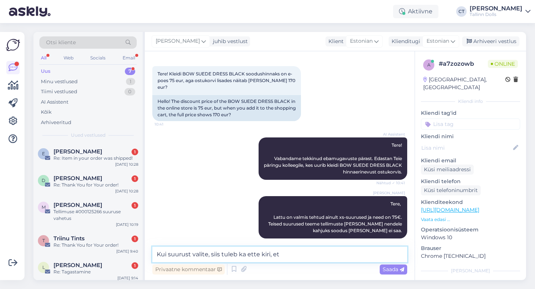
paste textarea "This size is made to order"
click at [281, 253] on textarea "Kui suurust valite, siis tuleb ka ette kiri, et This size is made to order''" at bounding box center [279, 254] width 255 height 16
type textarea "Kui suurust valite, siis tuleb ka ette kiri, et ''This size is made to order''"
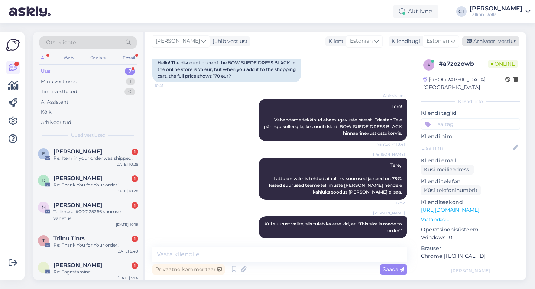
click at [488, 36] on div "Arhiveeri vestlus" at bounding box center [490, 41] width 57 height 10
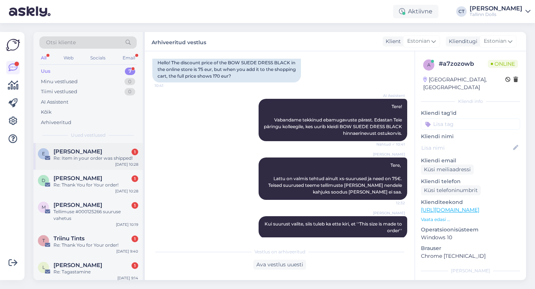
click at [104, 153] on div "[PERSON_NAME] 1" at bounding box center [95, 151] width 85 height 7
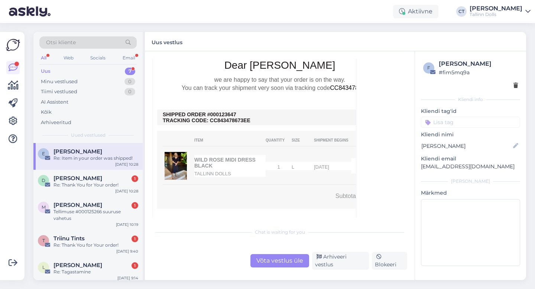
scroll to position [1121, 0]
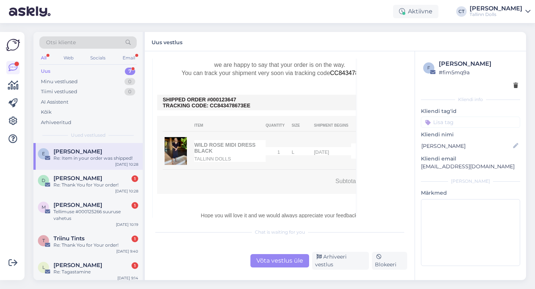
click at [276, 267] on div "Võta vestlus üle" at bounding box center [279, 260] width 59 height 13
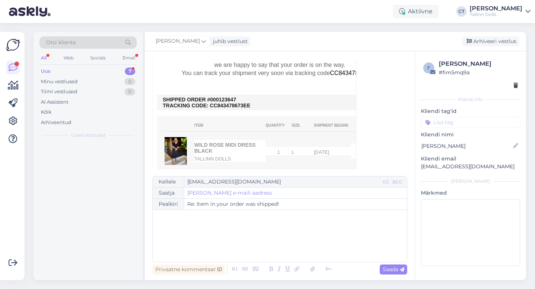
scroll to position [882, 0]
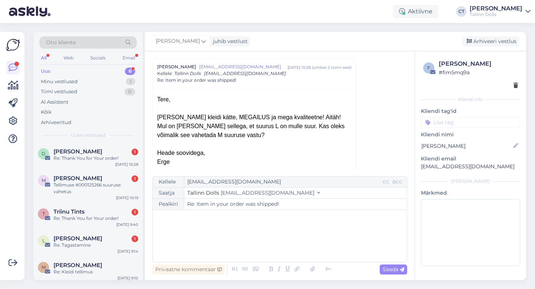
click at [278, 246] on div "﻿" at bounding box center [279, 235] width 246 height 45
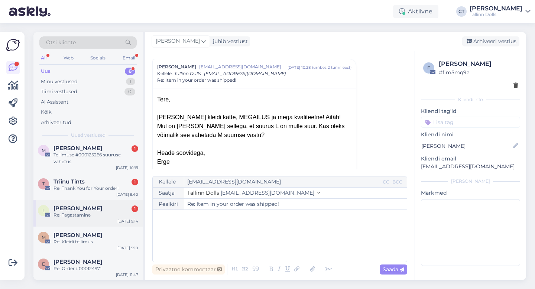
click at [94, 210] on div "[PERSON_NAME] 1" at bounding box center [95, 208] width 85 height 7
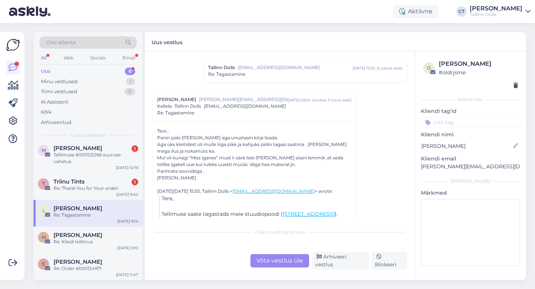
scroll to position [52, 0]
click at [284, 261] on div "Võta vestlus üle" at bounding box center [279, 260] width 59 height 13
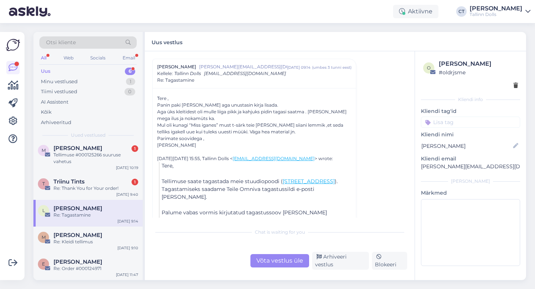
scroll to position [0, 0]
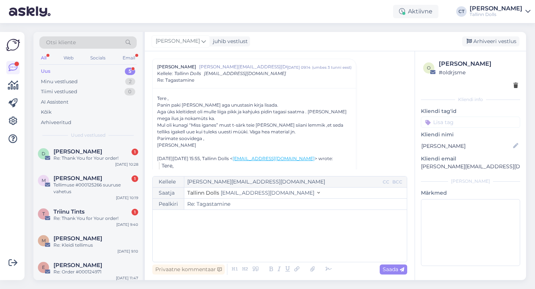
click at [285, 251] on div "﻿" at bounding box center [279, 235] width 246 height 45
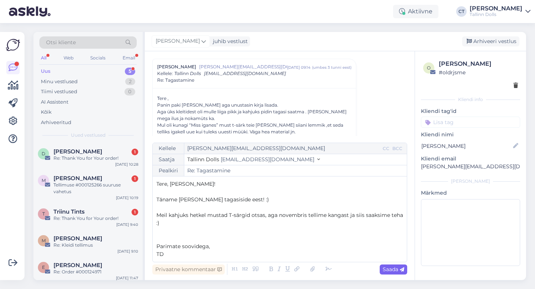
click at [399, 270] on icon at bounding box center [401, 269] width 4 height 4
type input "Re: Re: Tagastamine"
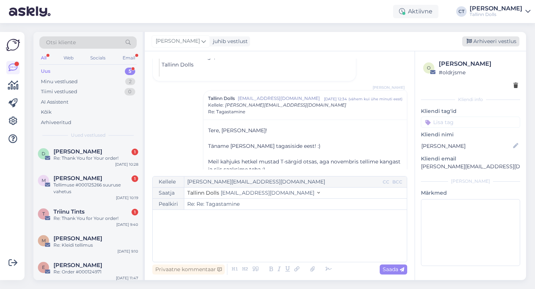
click at [487, 46] on div "Arhiveeri vestlus" at bounding box center [490, 41] width 57 height 10
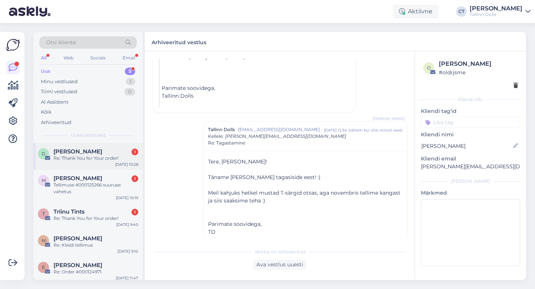
click at [103, 152] on div "[PERSON_NAME] 1" at bounding box center [95, 151] width 85 height 7
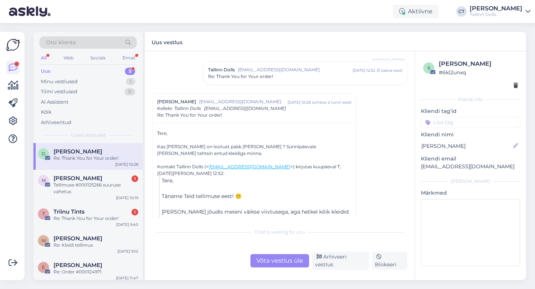
scroll to position [49, 0]
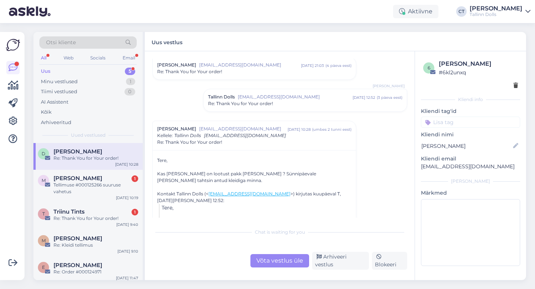
click at [270, 106] on span "Re: Thank You for Your order!" at bounding box center [240, 103] width 65 height 7
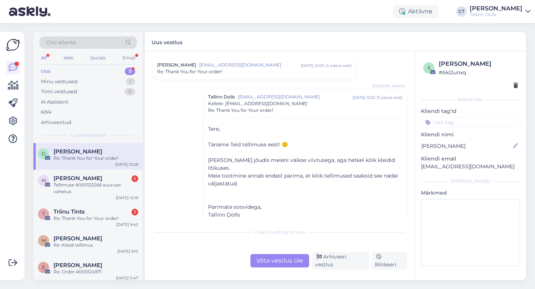
scroll to position [61, 0]
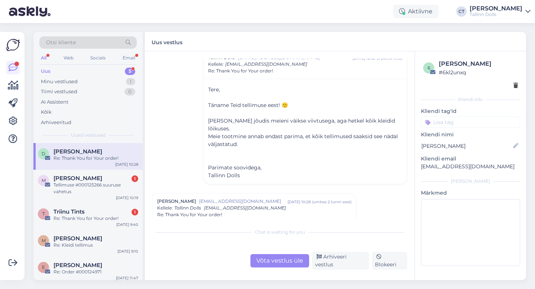
drag, startPoint x: 281, startPoint y: 250, endPoint x: 281, endPoint y: 254, distance: 4.5
click at [281, 252] on div "Chat is waiting for you Võta vestlus üle Arhiveeri vestlus Blokeeri" at bounding box center [279, 246] width 255 height 45
click at [281, 267] on div "Võta vestlus üle" at bounding box center [279, 260] width 59 height 13
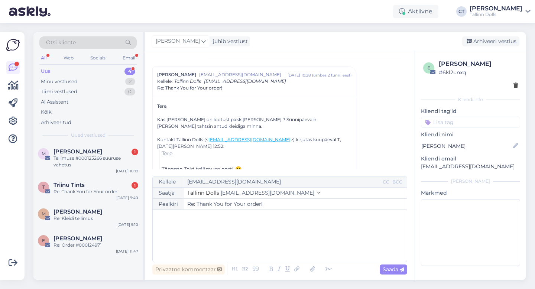
click at [282, 252] on div "﻿" at bounding box center [279, 235] width 246 height 45
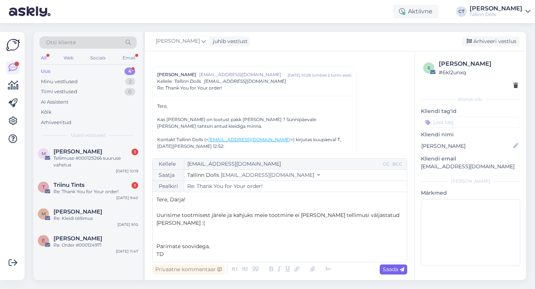
click at [399, 269] on span "Saada" at bounding box center [393, 269] width 22 height 7
type input "Re: Re: Thank You for Your order!"
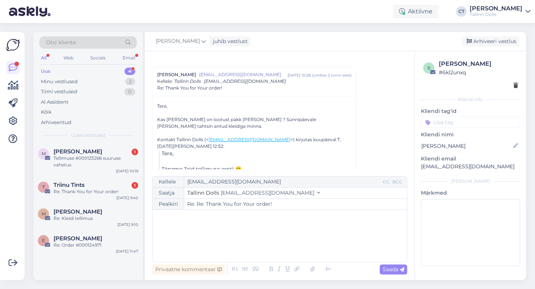
scroll to position [323, 0]
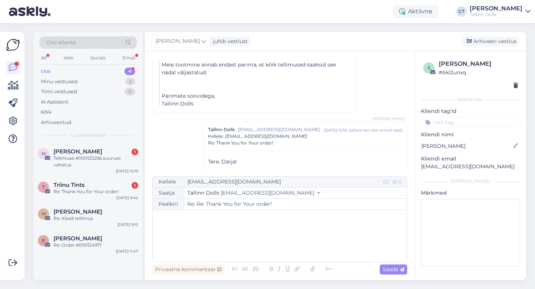
click at [484, 48] on div "[PERSON_NAME] juhib vestlust [GEOGRAPHIC_DATA] vestlus" at bounding box center [335, 41] width 381 height 19
click at [484, 43] on div "Arhiveeri vestlus" at bounding box center [490, 41] width 57 height 10
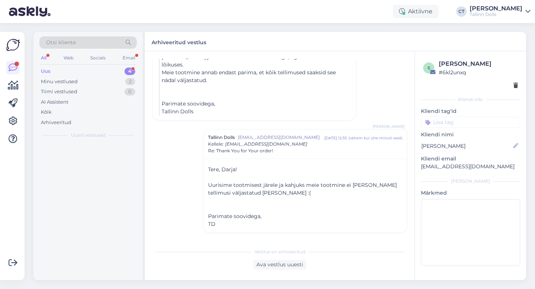
scroll to position [300, 0]
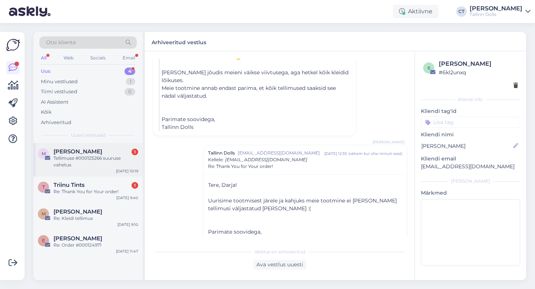
click at [82, 171] on div "M [PERSON_NAME] 1 Tellimuse #000125266 suuruse vahetus [DATE] 10:19" at bounding box center [87, 159] width 109 height 33
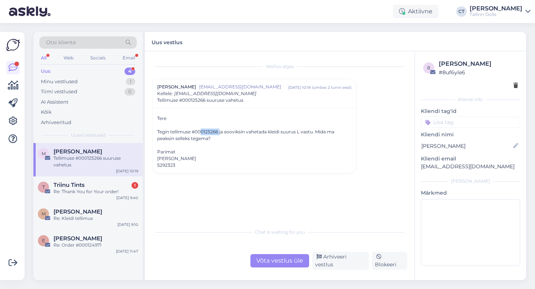
drag, startPoint x: 219, startPoint y: 131, endPoint x: 202, endPoint y: 131, distance: 17.1
click at [202, 131] on div "Tegin tellimuse #000125266 ja sooviksin vahetada kleidi suurus L vastu. Mida ma…" at bounding box center [254, 134] width 194 height 13
copy div "0125266"
drag, startPoint x: 505, startPoint y: 166, endPoint x: 420, endPoint y: 166, distance: 85.4
click at [420, 166] on div "8 [PERSON_NAME] # 8uf6yle6 Kliendi info Kliendi tag'id Kliendi nimi [PERSON_NAM…" at bounding box center [470, 164] width 111 height 226
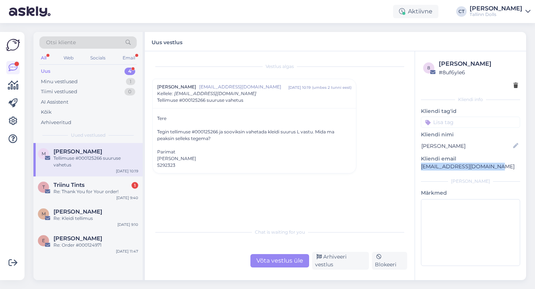
copy p "[EMAIL_ADDRESS][DOMAIN_NAME]"
click at [288, 263] on div "Võta vestlus üle" at bounding box center [279, 260] width 59 height 13
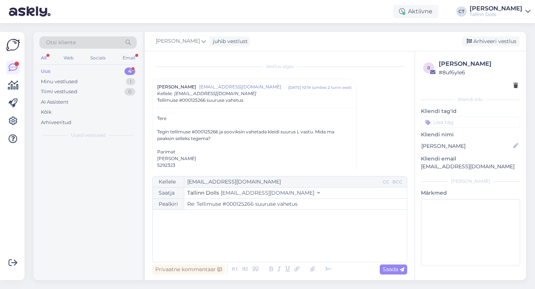
scroll to position [9, 0]
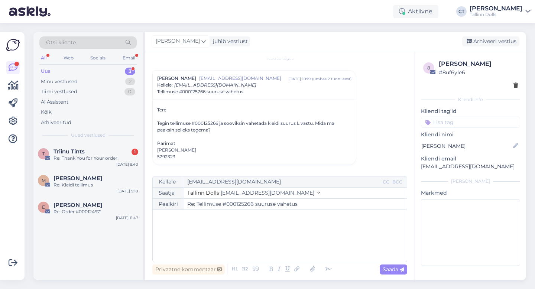
click at [291, 245] on div "﻿" at bounding box center [279, 235] width 246 height 45
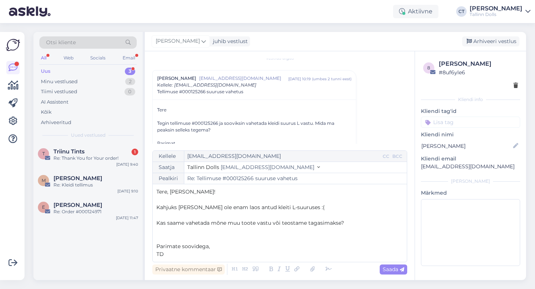
drag, startPoint x: 348, startPoint y: 225, endPoint x: 307, endPoint y: 222, distance: 41.7
click at [307, 222] on p "Kas saame vahetada mõne muu toote vastu või teostame tagasimakse?" at bounding box center [279, 223] width 246 height 8
click at [391, 268] on span "Saada" at bounding box center [393, 269] width 22 height 7
type input "Re: Re: Tellimuse #000125266 suuruse vahetus"
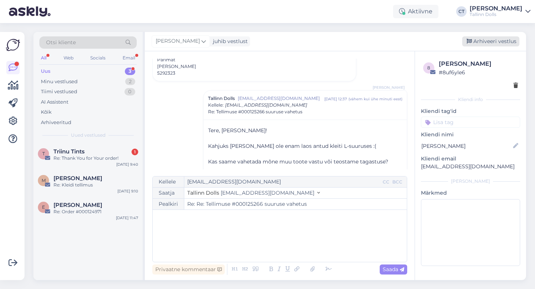
click at [490, 43] on div "Arhiveeri vestlus" at bounding box center [490, 41] width 57 height 10
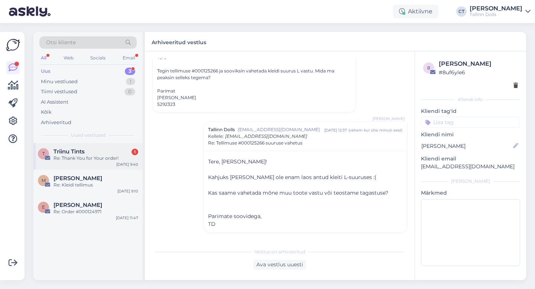
click at [89, 152] on div "Triinu Tints 1" at bounding box center [95, 151] width 85 height 7
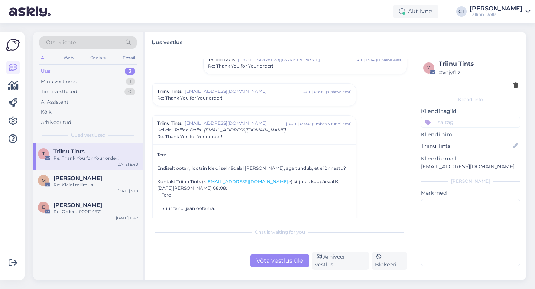
scroll to position [204, 0]
click at [257, 87] on span "[EMAIL_ADDRESS][DOMAIN_NAME]" at bounding box center [241, 90] width 115 height 7
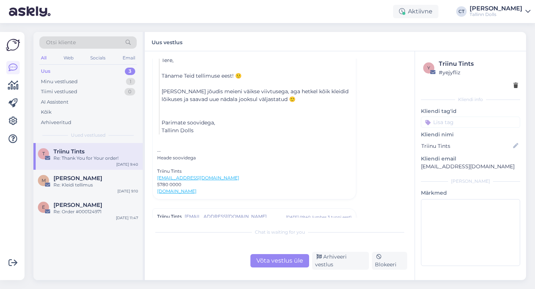
scroll to position [310, 0]
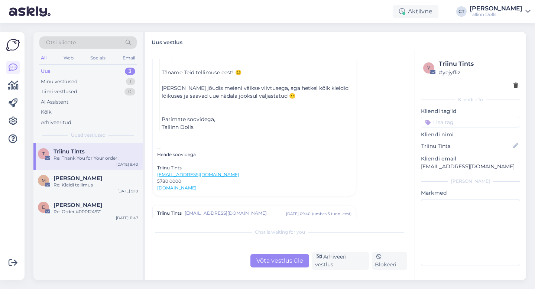
click at [300, 267] on div "Võta vestlus üle" at bounding box center [279, 260] width 59 height 13
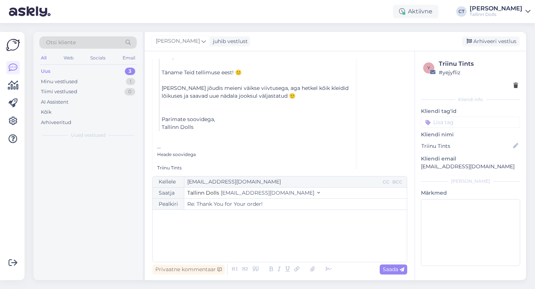
scroll to position [456, 0]
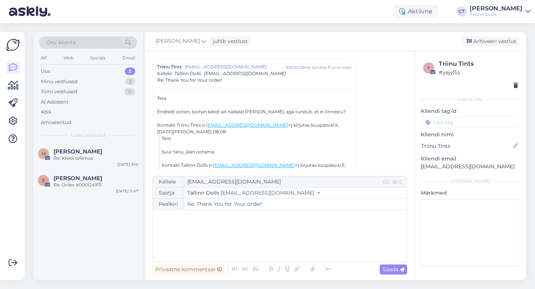
click at [301, 251] on div "﻿" at bounding box center [279, 235] width 246 height 45
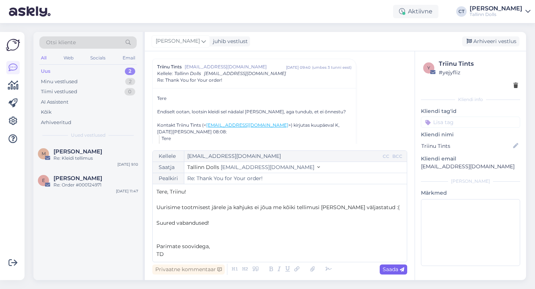
click at [392, 269] on span "Saada" at bounding box center [393, 269] width 22 height 7
type input "Re: Thank You for Your order!"
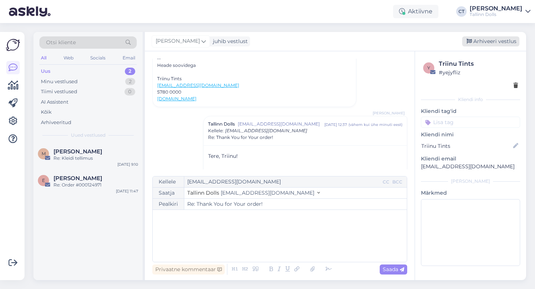
click at [494, 41] on div "Arhiveeri vestlus" at bounding box center [490, 41] width 57 height 10
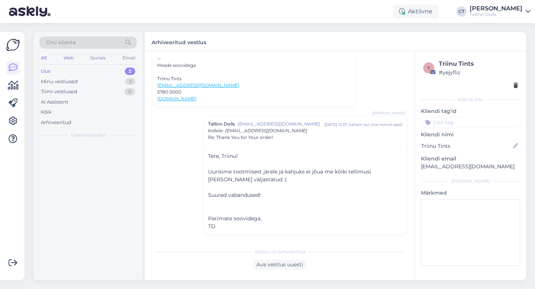
scroll to position [729, 0]
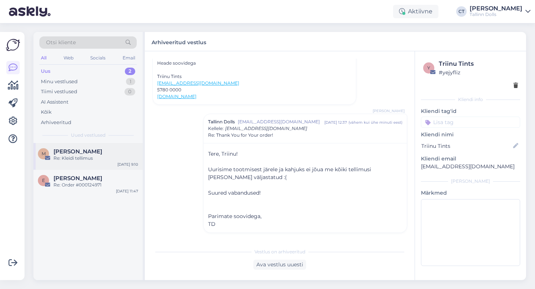
click at [99, 152] on div "[PERSON_NAME]" at bounding box center [95, 151] width 85 height 7
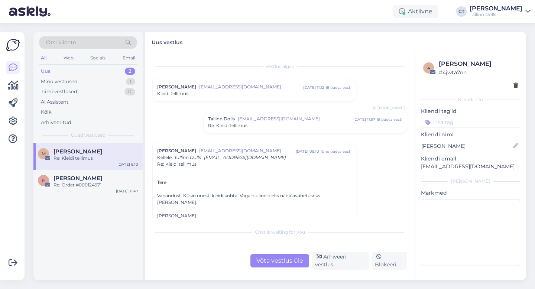
scroll to position [50, 0]
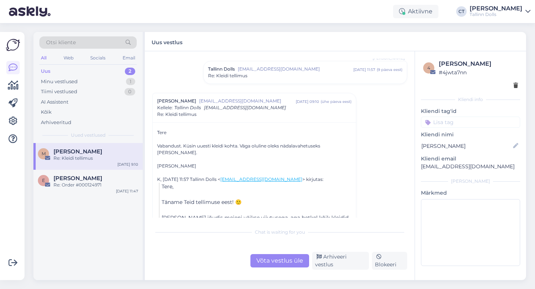
click at [267, 256] on div "Võta vestlus üle" at bounding box center [279, 260] width 59 height 13
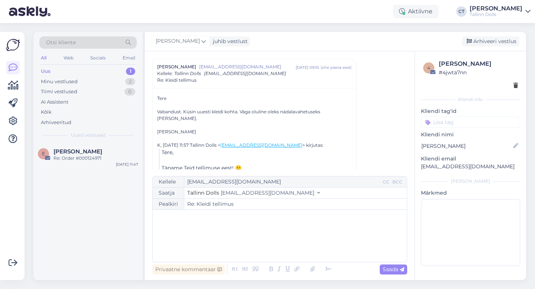
click at [274, 245] on div "﻿" at bounding box center [279, 235] width 246 height 45
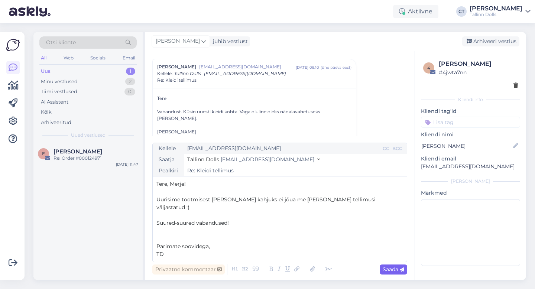
click at [402, 270] on icon at bounding box center [401, 269] width 4 height 4
type input "Re: Re: Kleidi tellimus"
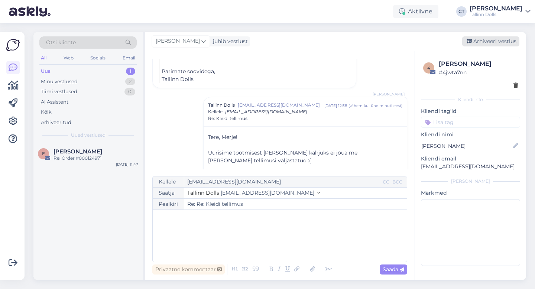
click at [491, 41] on div "Arhiveeri vestlus" at bounding box center [490, 41] width 57 height 10
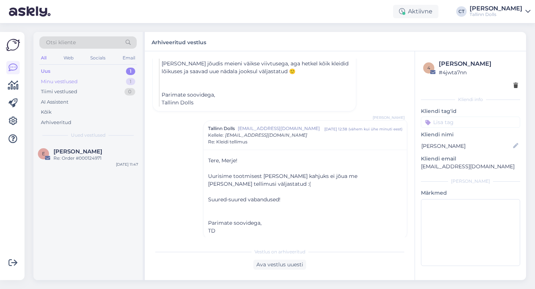
click at [63, 79] on div "Minu vestlused" at bounding box center [59, 81] width 37 height 7
click at [71, 147] on div "E Erge [PERSON_NAME] Re: Item in your order was shipped! [DATE] 10:28" at bounding box center [87, 156] width 109 height 27
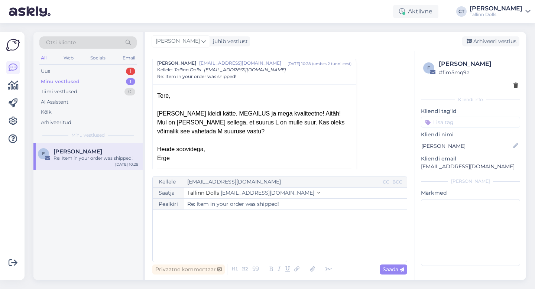
scroll to position [886, 0]
click at [241, 231] on div "﻿" at bounding box center [279, 235] width 246 height 45
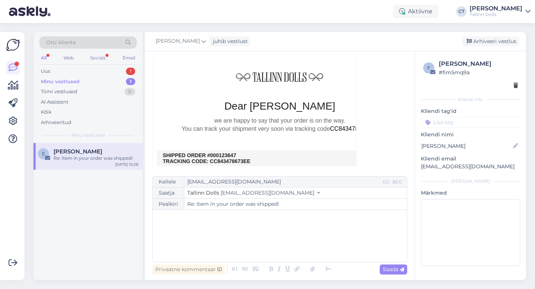
scroll to position [1092, 0]
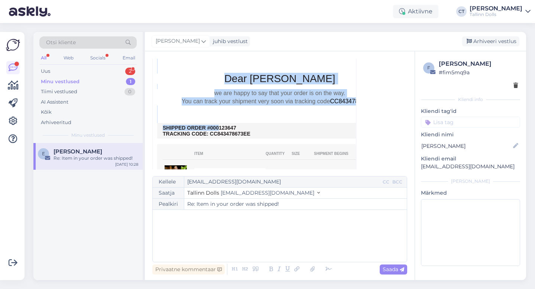
click at [255, 105] on div at bounding box center [279, 113] width 245 height 17
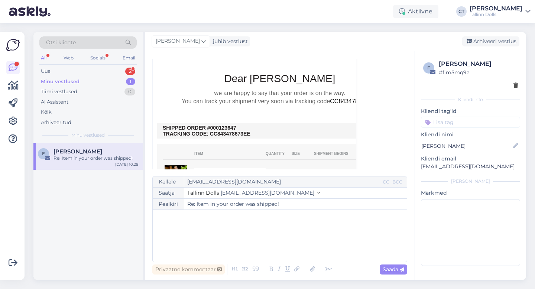
drag, startPoint x: 239, startPoint y: 119, endPoint x: 218, endPoint y: 118, distance: 21.2
click at [218, 125] on td "SHIPPED ORDER #000123647 TRACKING CODE: CC843478673EE" at bounding box center [280, 131] width 234 height 12
copy td "123647"
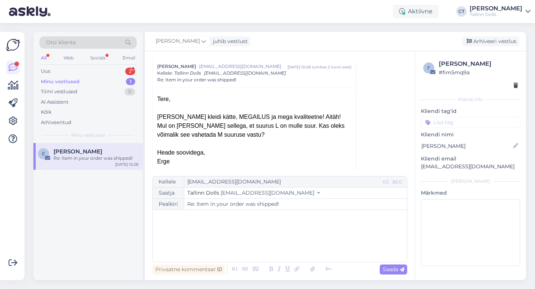
scroll to position [892, 0]
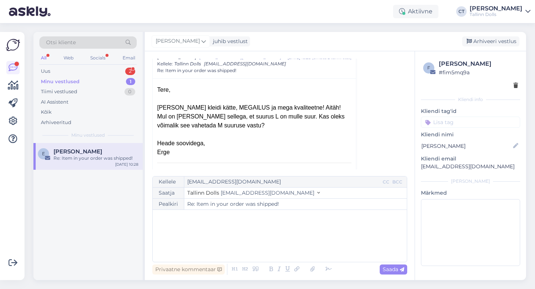
click at [237, 226] on div "﻿" at bounding box center [279, 235] width 246 height 45
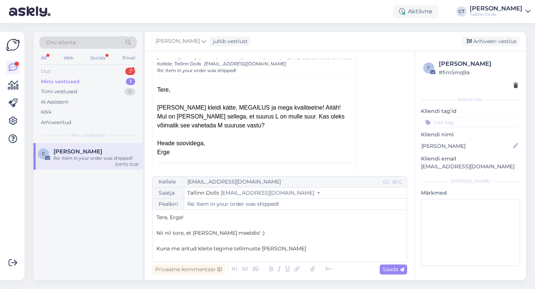
click at [45, 71] on div "Uus" at bounding box center [45, 71] width 9 height 7
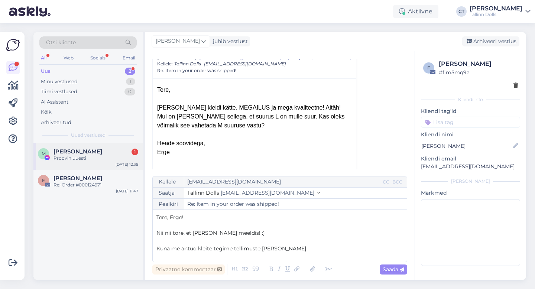
click at [80, 153] on span "[PERSON_NAME]" at bounding box center [77, 151] width 49 height 7
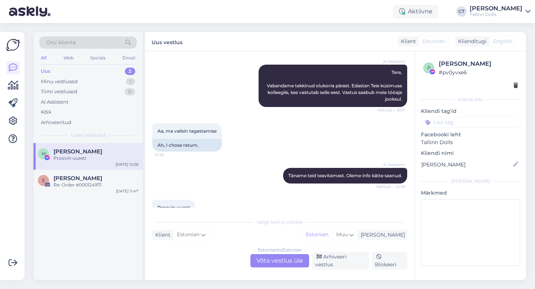
scroll to position [619, 0]
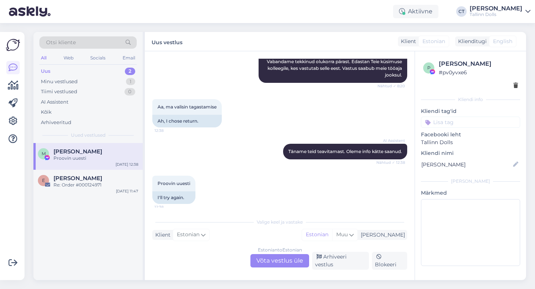
click at [282, 262] on div "Estonian to Estonian Võta vestlus üle" at bounding box center [279, 260] width 59 height 13
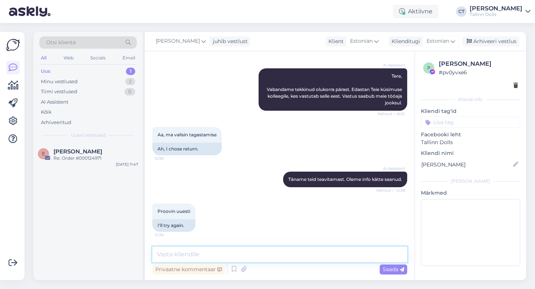
click at [284, 258] on textarea at bounding box center [279, 254] width 255 height 16
type textarea ":)"
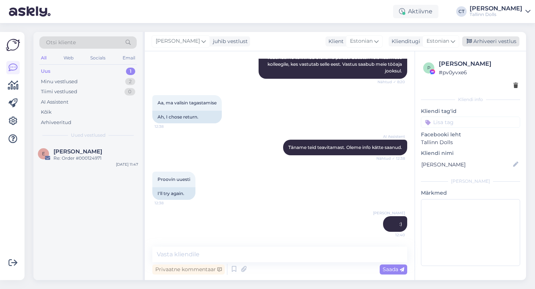
click at [502, 43] on div "Arhiveeri vestlus" at bounding box center [490, 41] width 57 height 10
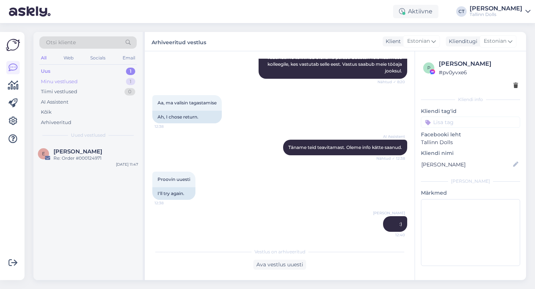
click at [72, 82] on div "Minu vestlused" at bounding box center [59, 81] width 37 height 7
click at [77, 158] on div "Re: Item in your order was shipped!" at bounding box center [95, 158] width 85 height 7
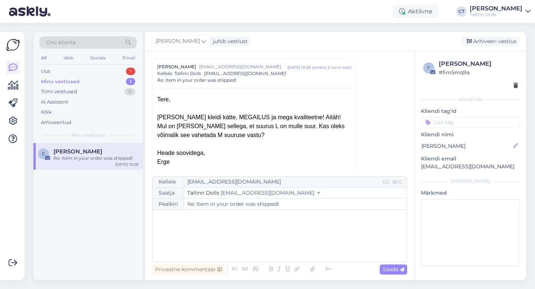
click at [267, 225] on div "﻿" at bounding box center [279, 235] width 246 height 45
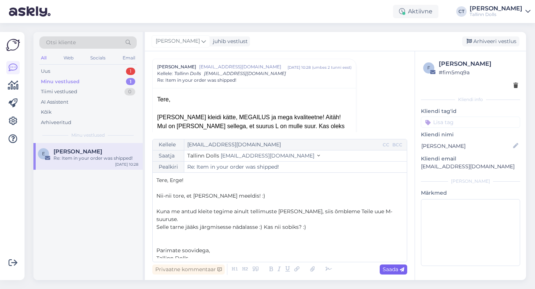
click at [392, 270] on span "Saada" at bounding box center [393, 269] width 22 height 7
type input "Re: Re: Item in your order was shipped!"
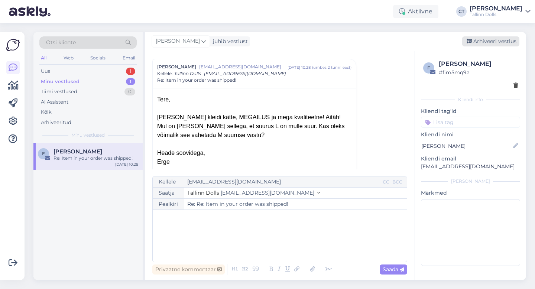
scroll to position [1412, 0]
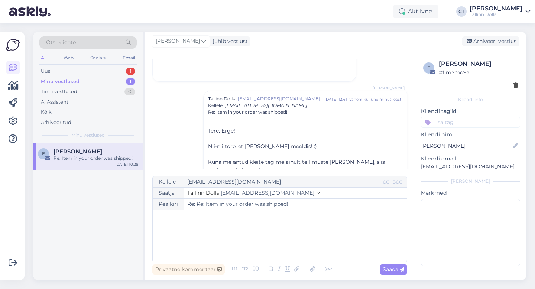
click at [484, 35] on div "[PERSON_NAME] juhib vestlust [GEOGRAPHIC_DATA] vestlus" at bounding box center [335, 41] width 381 height 19
click at [484, 43] on div "Arhiveeri vestlus" at bounding box center [490, 41] width 57 height 10
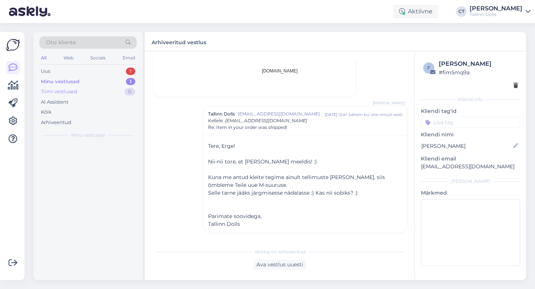
scroll to position [1389, 0]
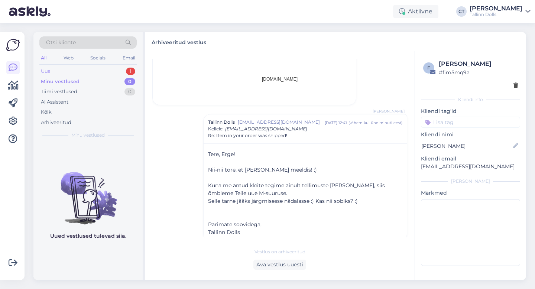
click at [72, 69] on div "Uus 1" at bounding box center [87, 71] width 97 height 10
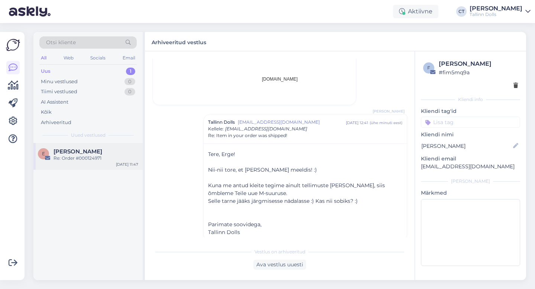
click at [85, 152] on div "[PERSON_NAME]" at bounding box center [95, 151] width 85 height 7
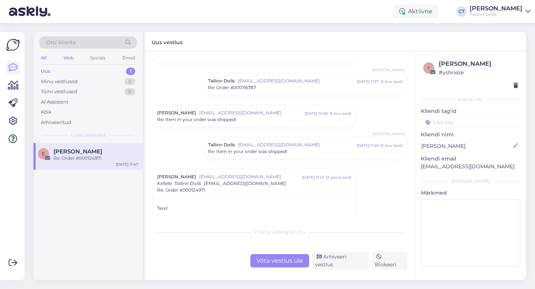
click at [67, 68] on div "Uus 1" at bounding box center [87, 71] width 97 height 10
click at [70, 67] on div "Uus 1" at bounding box center [87, 71] width 97 height 10
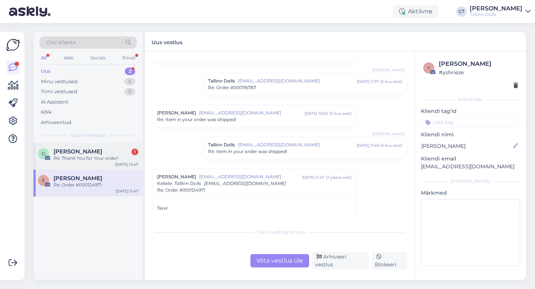
click at [83, 147] on div "D [PERSON_NAME] 1 Re: Thank You for Your order! [DATE] 12:43" at bounding box center [87, 156] width 109 height 27
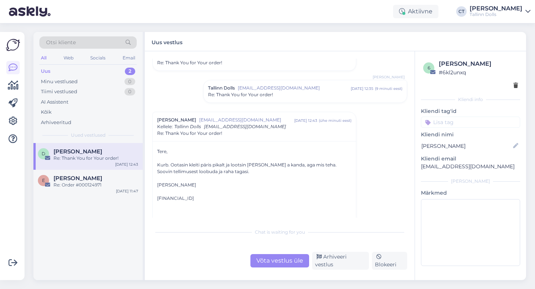
scroll to position [96, 0]
click at [278, 259] on div "Võta vestlus üle" at bounding box center [279, 260] width 59 height 13
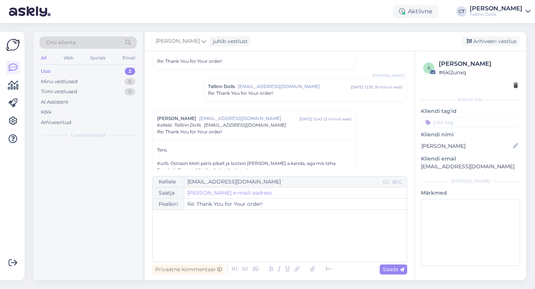
scroll to position [148, 0]
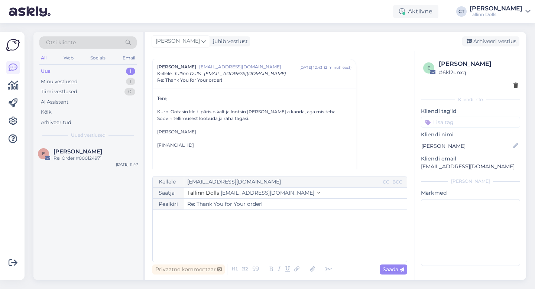
click at [271, 240] on div "﻿" at bounding box center [279, 235] width 246 height 45
drag, startPoint x: 199, startPoint y: 131, endPoint x: 170, endPoint y: 131, distance: 29.0
click at [170, 131] on div "[PERSON_NAME]" at bounding box center [254, 131] width 194 height 7
copy div "Nozdrenko"
click at [207, 215] on p "﻿" at bounding box center [279, 217] width 246 height 8
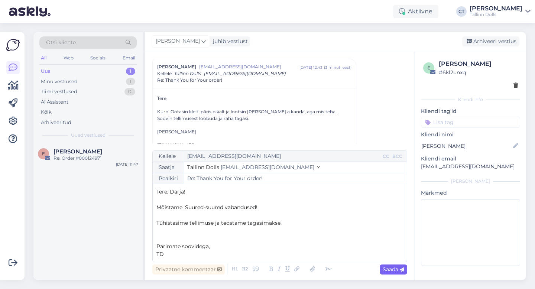
click at [400, 268] on icon at bounding box center [401, 269] width 4 height 4
type input "Re: Re: Thank You for Your order!"
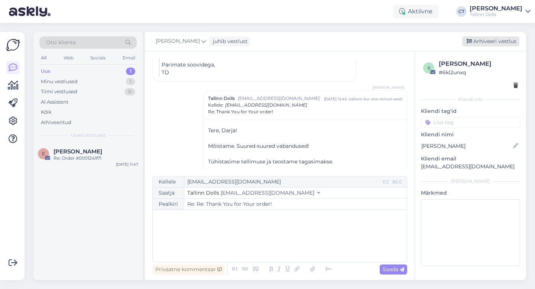
click at [499, 40] on div "Arhiveeri vestlus" at bounding box center [490, 41] width 57 height 10
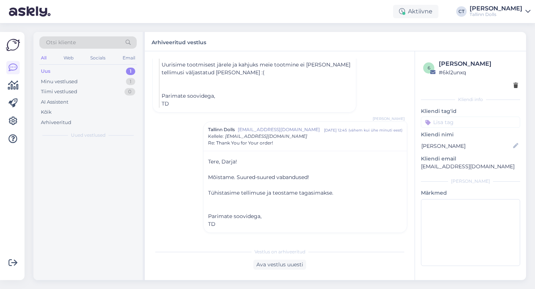
scroll to position [291, 0]
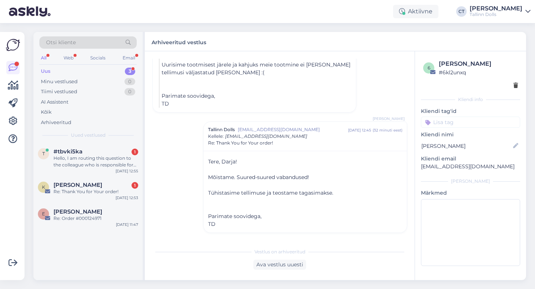
click at [50, 69] on div "Uus" at bounding box center [46, 71] width 10 height 7
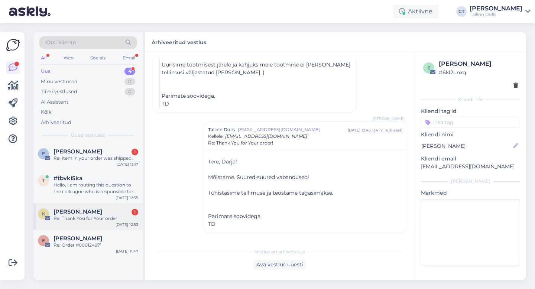
click at [92, 220] on div "Re: Thank You for Your order!" at bounding box center [95, 218] width 85 height 7
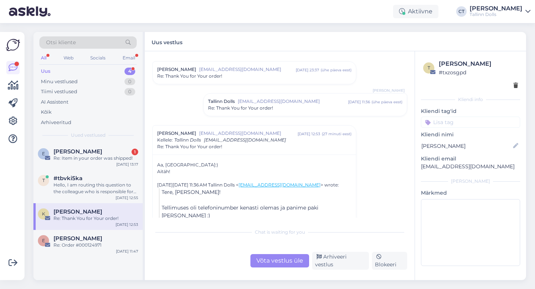
scroll to position [114, 0]
click at [315, 111] on div "Tallinn Dolls [EMAIL_ADDRESS][DOMAIN_NAME] [DATE] 11:36 ( ühe päeva eest ) Re: …" at bounding box center [304, 104] width 203 height 22
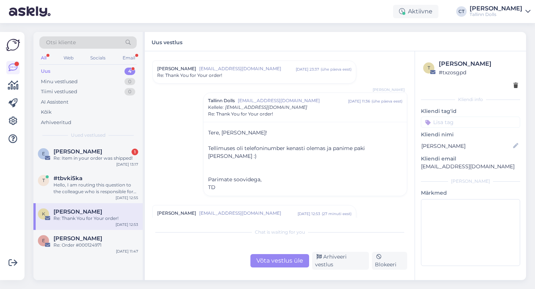
scroll to position [149, 0]
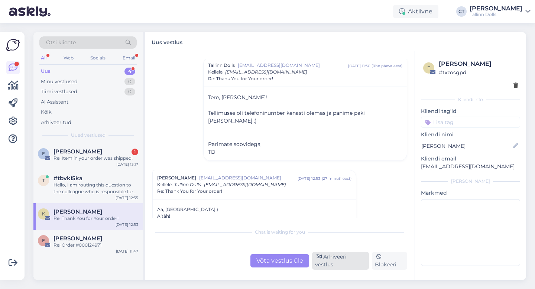
click at [344, 265] on div "Arhiveeri vestlus" at bounding box center [340, 261] width 57 height 18
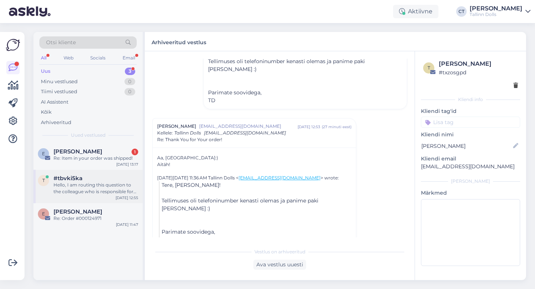
click at [111, 180] on div "#tbvki5ka" at bounding box center [95, 178] width 85 height 7
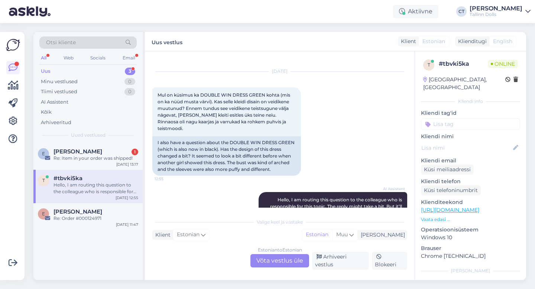
scroll to position [0, 0]
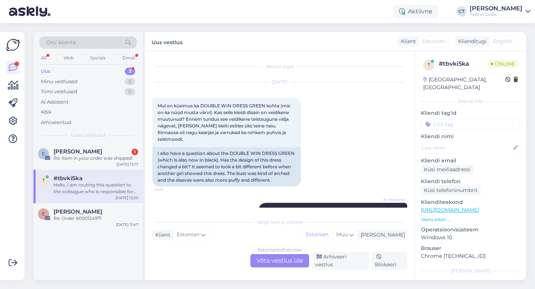
click at [285, 266] on div "Estonian to Estonian Võta vestlus üle" at bounding box center [279, 260] width 59 height 13
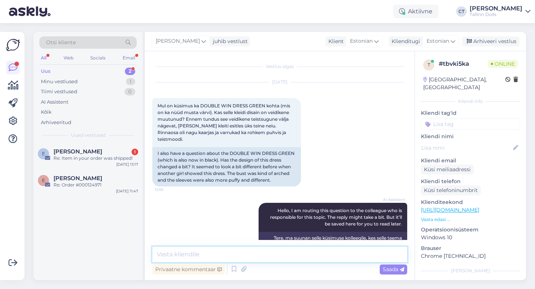
click at [287, 261] on textarea at bounding box center [279, 254] width 255 height 16
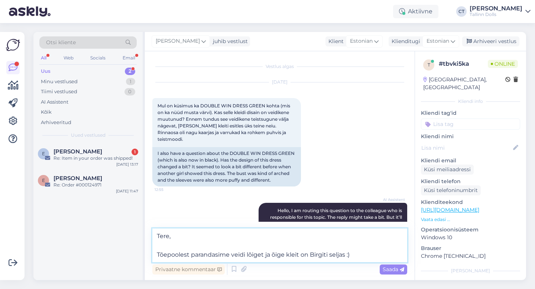
type textarea "Tere, Tõepoolest parandasime veidi lõiget ja õige kleit on Birgiti seljas :)"
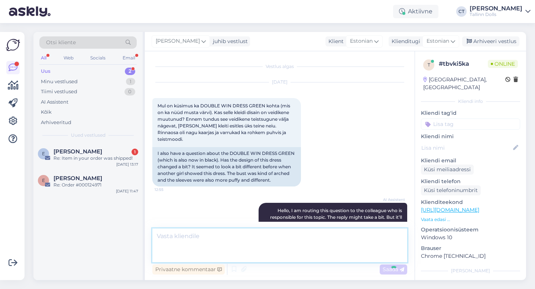
scroll to position [71, 0]
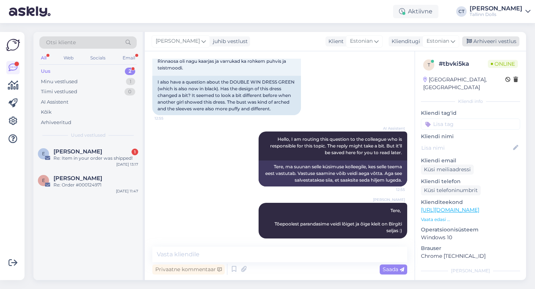
click at [493, 38] on div "Arhiveeri vestlus" at bounding box center [490, 41] width 57 height 10
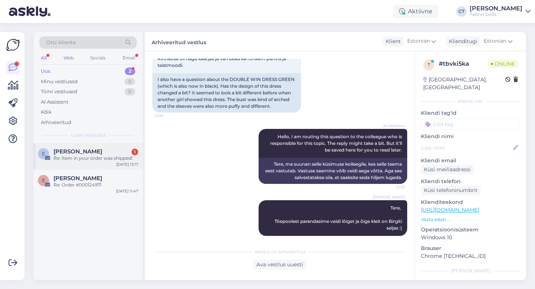
click at [92, 155] on div "Re: Item in your order was shipped!" at bounding box center [95, 158] width 85 height 7
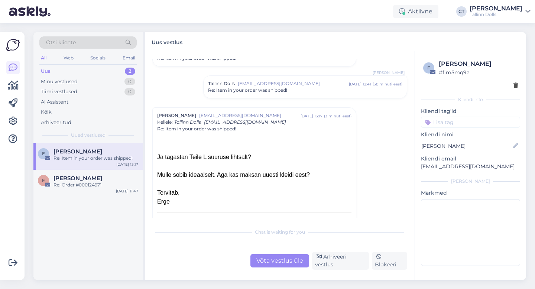
scroll to position [898, 0]
click at [263, 255] on div "Chat is waiting for you Võta vestlus üle Arhiveeri vestlus Blokeeri" at bounding box center [279, 246] width 255 height 45
click at [272, 266] on div "Võta vestlus üle" at bounding box center [279, 260] width 59 height 13
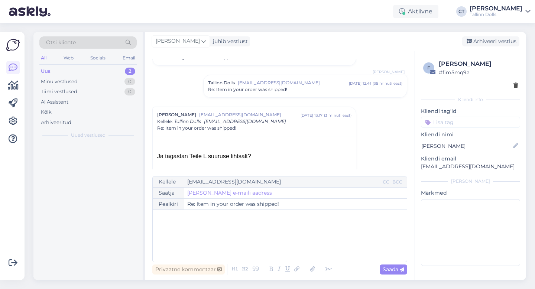
scroll to position [946, 0]
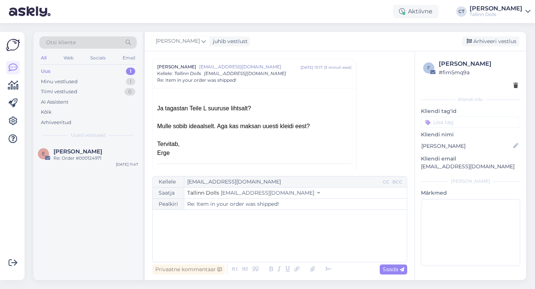
click at [277, 254] on div "﻿" at bounding box center [279, 235] width 246 height 45
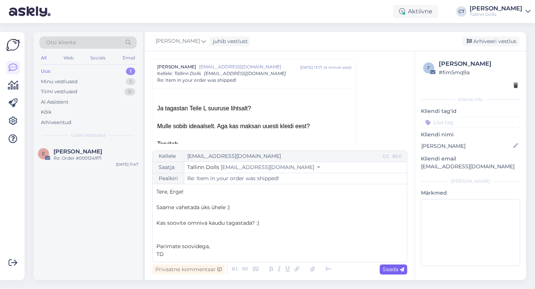
click at [396, 268] on span "Saada" at bounding box center [393, 269] width 22 height 7
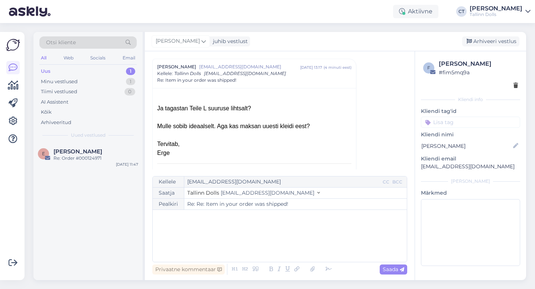
type input "Re: Re: Item in your order was shipped!"
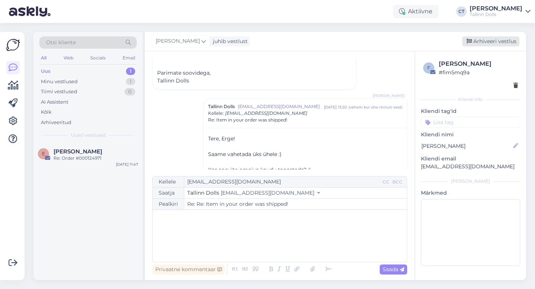
click at [478, 45] on div "Arhiveeri vestlus" at bounding box center [490, 41] width 57 height 10
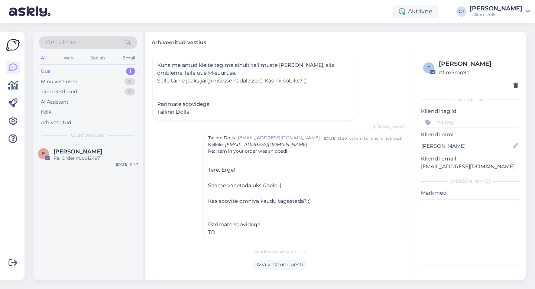
click at [367, 91] on div "Vestlus algas [PERSON_NAME] [EMAIL_ADDRESS][DOMAIN_NAME] [DATE] 13:34 ( 9 kuu e…" at bounding box center [282, 148] width 261 height 179
click at [74, 69] on div "Uus 1" at bounding box center [87, 71] width 97 height 10
